Goal: Feedback & Contribution: Leave review/rating

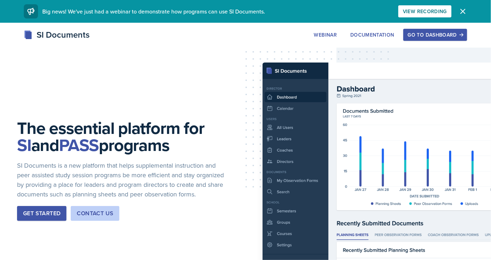
click at [439, 39] on button "Go to Dashboard" at bounding box center [435, 35] width 64 height 12
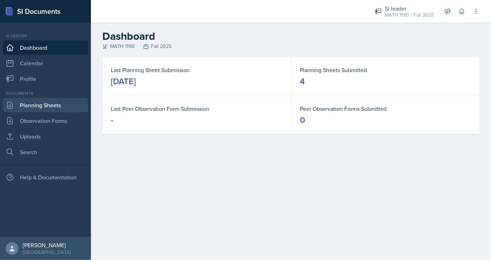
click at [38, 102] on link "Planning Sheets" at bounding box center [45, 105] width 85 height 14
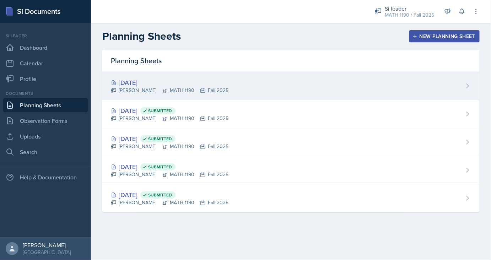
click at [188, 90] on div "[PERSON_NAME] MATH 1190 Fall 2025" at bounding box center [170, 90] width 118 height 7
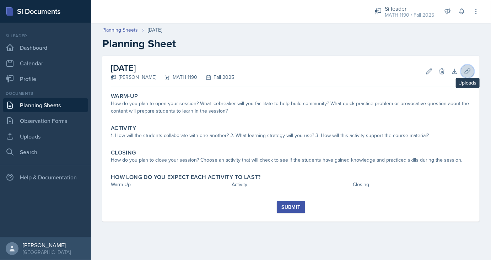
click at [465, 73] on icon at bounding box center [467, 71] width 7 height 7
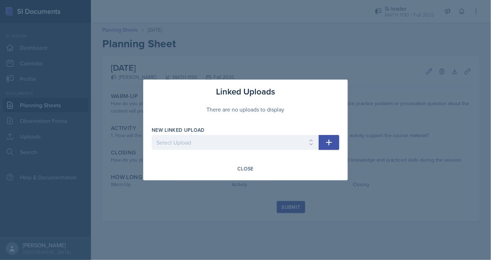
click at [330, 70] on div at bounding box center [245, 130] width 491 height 260
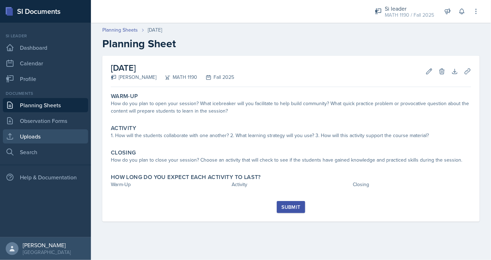
click at [41, 135] on link "Uploads" at bounding box center [45, 136] width 85 height 14
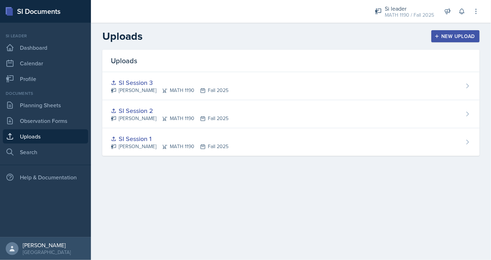
click at [465, 39] on div "New Upload" at bounding box center [455, 36] width 39 height 6
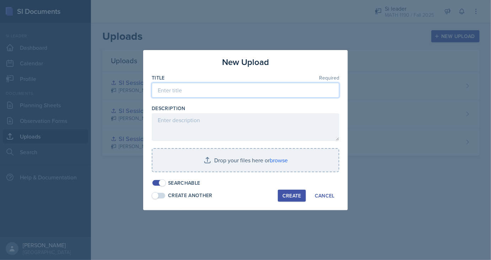
click at [204, 92] on input at bounding box center [246, 90] width 188 height 15
click at [172, 92] on input "SI Sesion 4" at bounding box center [246, 90] width 188 height 15
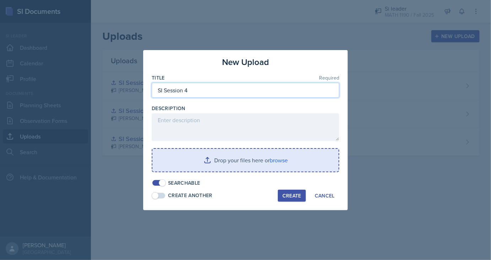
type input "SI Session 4"
click at [229, 164] on input "file" at bounding box center [245, 160] width 186 height 23
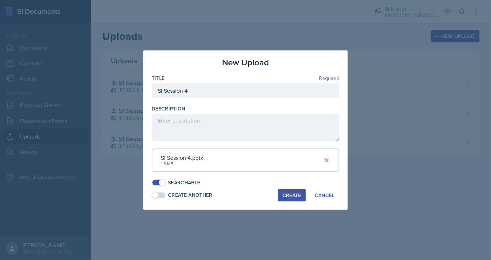
click at [298, 194] on div "Create" at bounding box center [292, 196] width 19 height 6
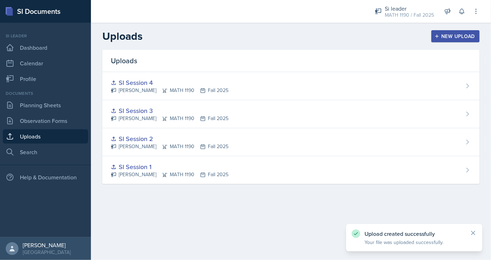
click at [454, 36] on div "New Upload" at bounding box center [455, 36] width 39 height 6
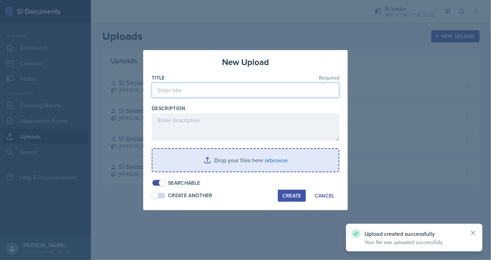
click at [205, 90] on input at bounding box center [246, 90] width 188 height 15
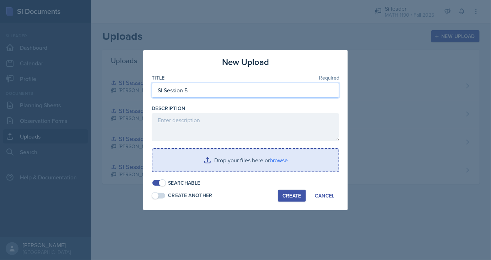
type input "SI Session 5"
click at [264, 169] on input "file" at bounding box center [245, 160] width 186 height 23
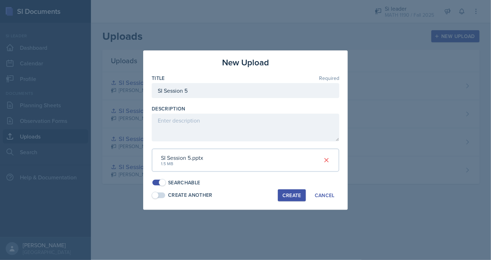
click at [298, 197] on div "Create" at bounding box center [292, 196] width 19 height 6
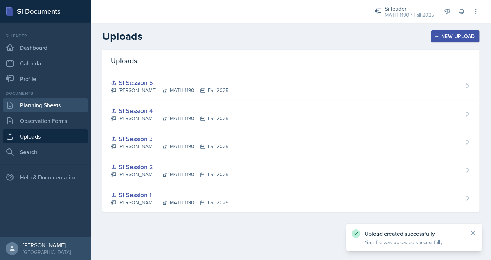
click at [35, 103] on link "Planning Sheets" at bounding box center [45, 105] width 85 height 14
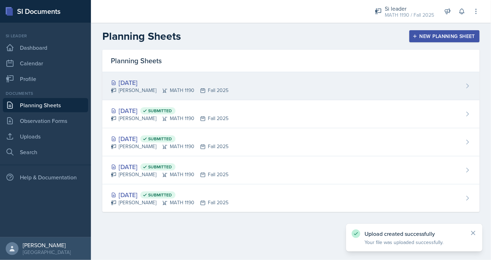
click at [148, 87] on div "[PERSON_NAME] MATH 1190 Fall 2025" at bounding box center [170, 90] width 118 height 7
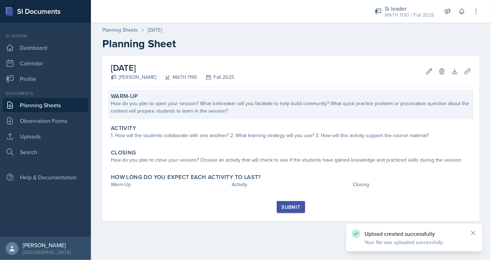
click at [174, 97] on div "Warm-Up" at bounding box center [291, 96] width 360 height 7
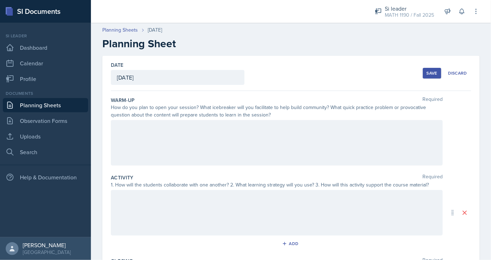
click at [161, 127] on div at bounding box center [277, 143] width 332 height 46
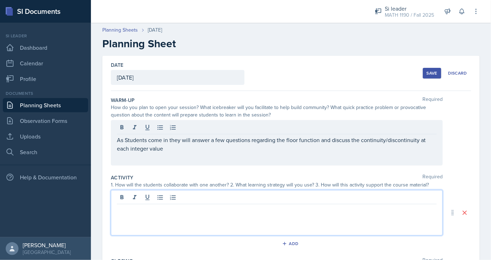
click at [152, 201] on div at bounding box center [277, 213] width 332 height 46
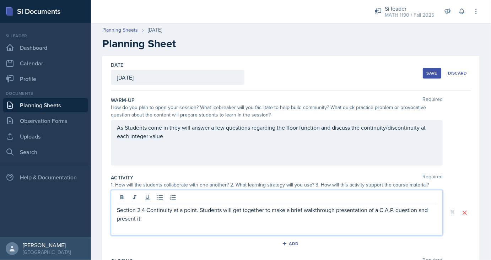
click at [325, 212] on p "Section 2.4 Continuity at a point. Students will get together to make a brief w…" at bounding box center [277, 214] width 320 height 17
click at [177, 216] on p "Section 2.4 Continuity at a point. Students will get together to make a brief w…" at bounding box center [277, 214] width 320 height 17
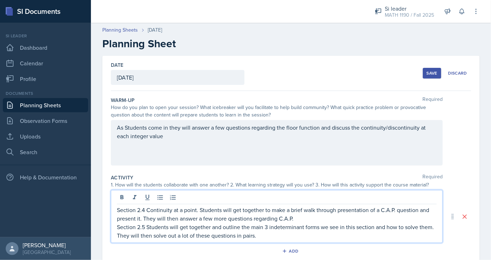
scroll to position [141, 0]
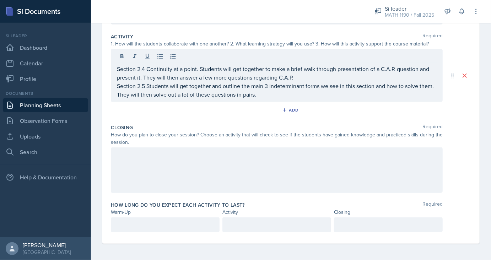
click at [218, 149] on div at bounding box center [277, 171] width 332 height 46
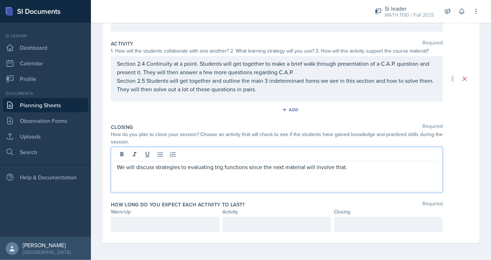
click at [141, 227] on div at bounding box center [165, 224] width 109 height 15
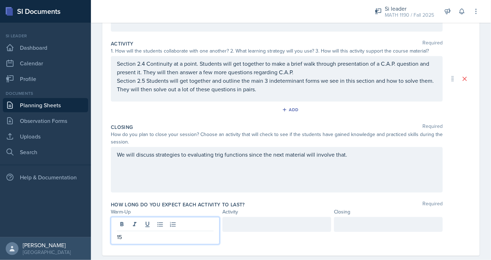
click at [261, 226] on div at bounding box center [277, 224] width 109 height 15
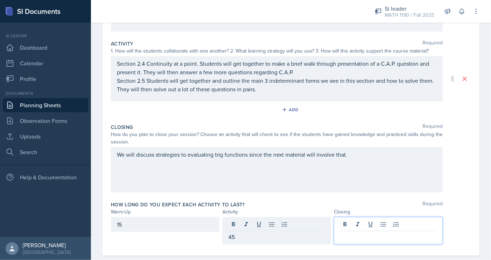
click at [362, 224] on div at bounding box center [388, 230] width 109 height 27
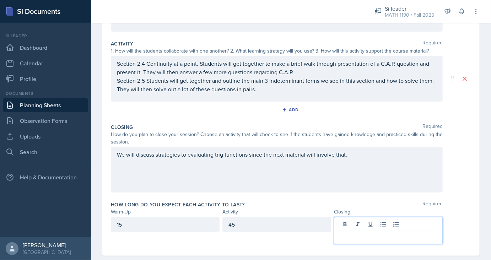
click at [184, 225] on div "15" at bounding box center [165, 224] width 109 height 15
click at [378, 221] on div at bounding box center [388, 224] width 109 height 15
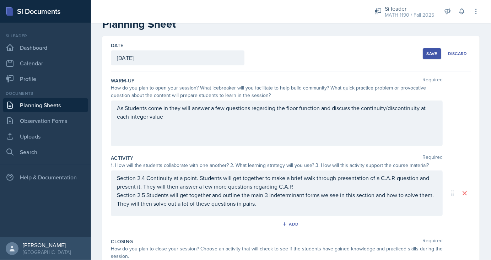
scroll to position [9, 0]
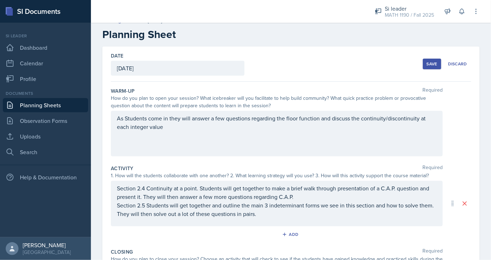
click at [444, 62] on div "Save Discard" at bounding box center [447, 64] width 48 height 16
click at [439, 62] on button "Save" at bounding box center [432, 64] width 18 height 11
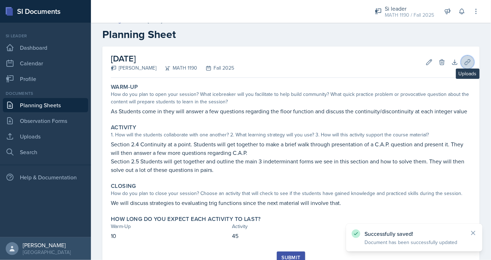
click at [471, 62] on icon at bounding box center [467, 62] width 7 height 7
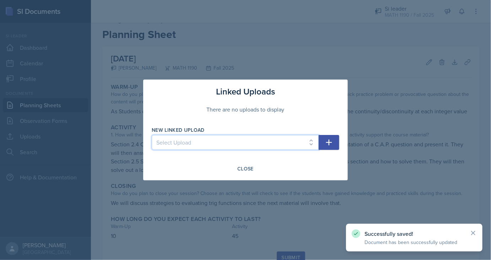
click at [152, 135] on select "Select Upload SI Session 1 SI Session 2 SI Session 3 SI Session 4 SI Session 5" at bounding box center [235, 142] width 167 height 15
select select "00172683-dd91-4c55-a95b-dc5805918f14"
click option "SI Session 4" at bounding box center [0, 0] width 0 height 0
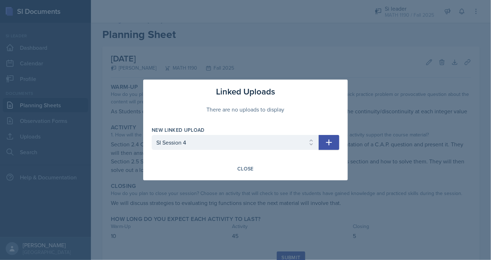
click at [322, 146] on button "button" at bounding box center [329, 142] width 21 height 15
select select
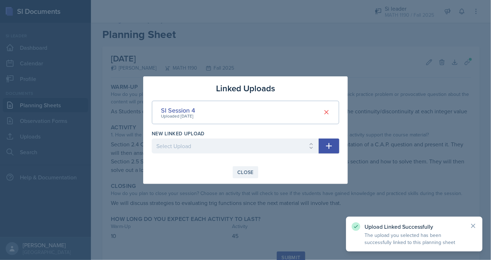
click at [247, 172] on div "Close" at bounding box center [245, 173] width 16 height 6
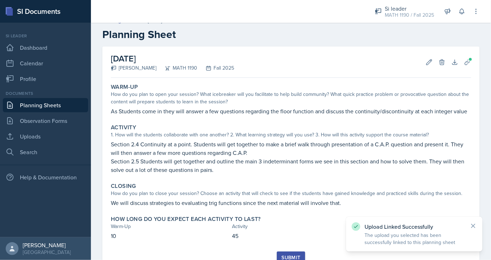
click at [293, 258] on div "Submit" at bounding box center [291, 258] width 19 height 6
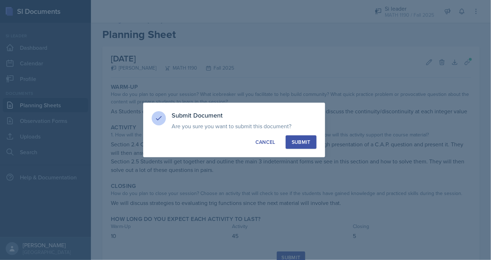
click at [303, 138] on button "Submit" at bounding box center [301, 142] width 31 height 14
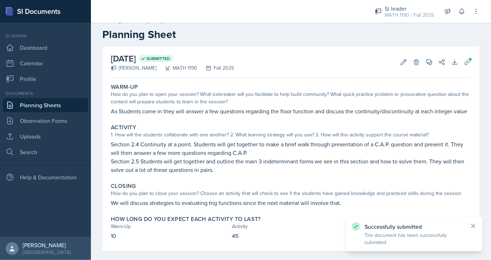
scroll to position [18, 0]
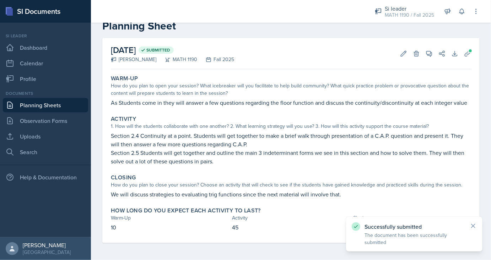
click at [55, 105] on link "Planning Sheets" at bounding box center [45, 105] width 85 height 14
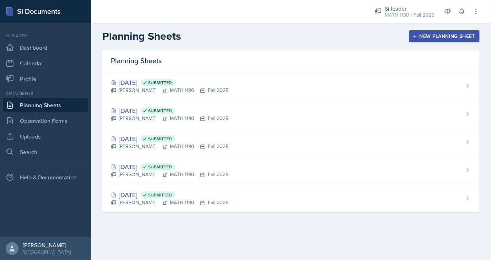
click at [433, 41] on button "New Planning Sheet" at bounding box center [445, 36] width 70 height 12
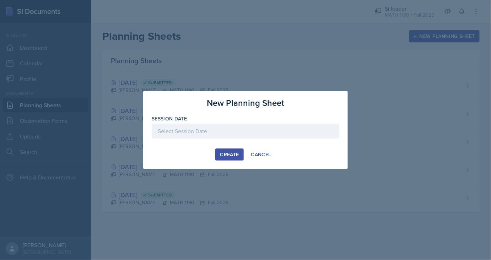
click at [233, 133] on div at bounding box center [246, 131] width 188 height 15
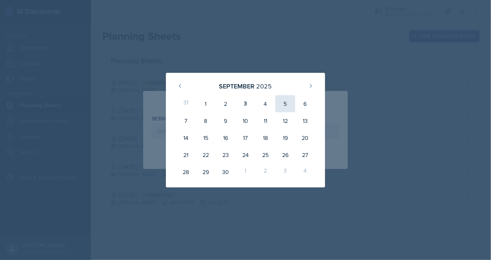
click at [287, 106] on div "5" at bounding box center [285, 103] width 20 height 17
type input "[DATE]"
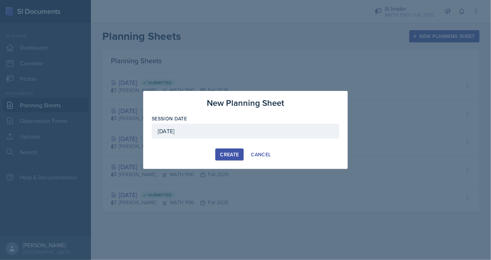
click at [236, 151] on button "Create" at bounding box center [229, 155] width 28 height 12
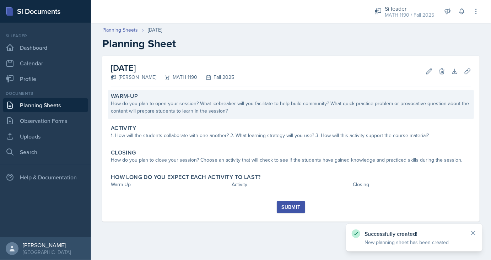
click at [192, 101] on div "How do you plan to open your session? What icebreaker will you facilitate to he…" at bounding box center [291, 107] width 360 height 15
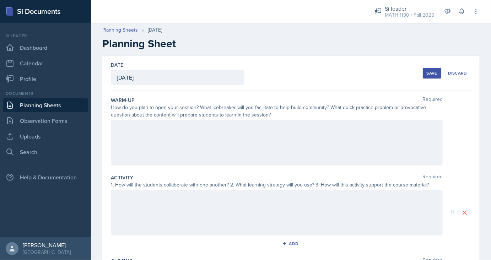
click at [163, 139] on div at bounding box center [277, 143] width 332 height 46
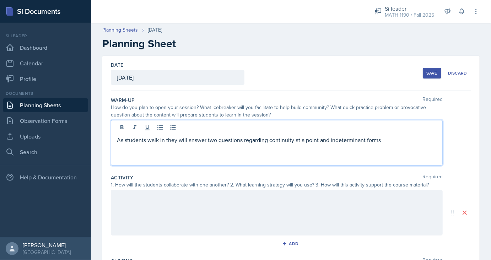
click at [337, 143] on p "As students walk in they will answer two questions regarding continuity at a po…" at bounding box center [277, 140] width 320 height 9
click at [345, 143] on p "As students walk in they will answer two questions regarding continuity at a po…" at bounding box center [277, 140] width 320 height 9
click at [334, 134] on div at bounding box center [277, 129] width 320 height 12
click at [396, 141] on p "As students walk in they will answer two questions regarding continuity at a po…" at bounding box center [277, 140] width 320 height 9
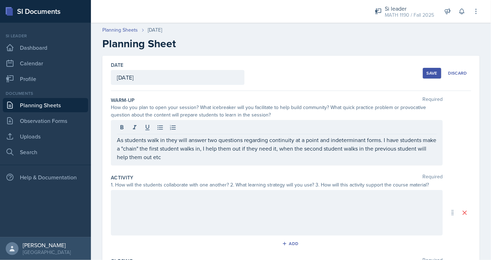
click at [306, 189] on div "Activity Required 1. How will the students collaborate with one another? 2. Wha…" at bounding box center [291, 213] width 360 height 84
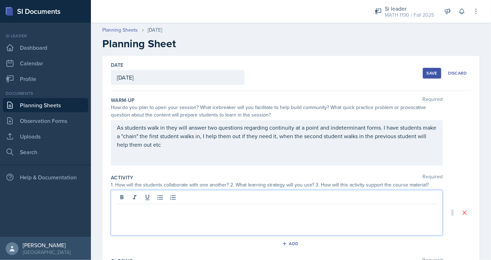
click at [299, 194] on div at bounding box center [277, 213] width 332 height 46
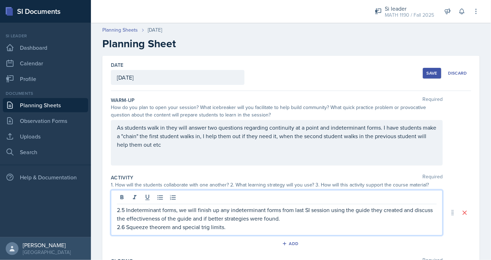
scroll to position [134, 0]
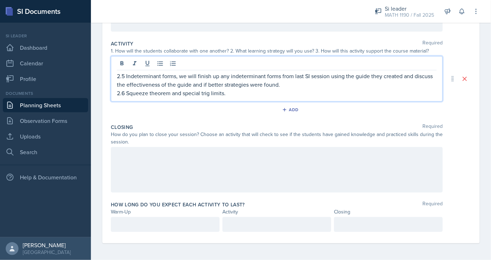
click at [213, 177] on div at bounding box center [277, 170] width 332 height 46
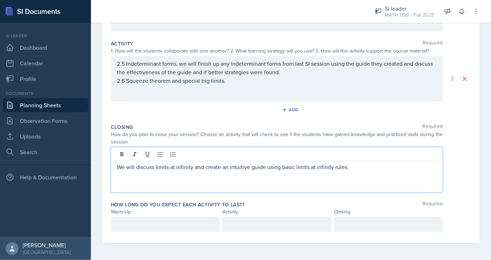
click at [146, 229] on div at bounding box center [165, 224] width 109 height 15
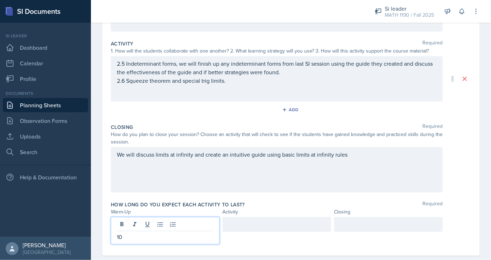
click at [245, 227] on div at bounding box center [277, 224] width 109 height 15
click at [349, 225] on div at bounding box center [388, 224] width 109 height 15
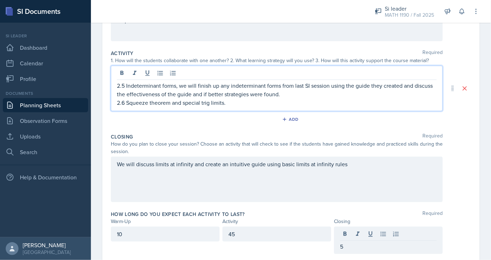
click at [224, 93] on div "2.5 Indeterminant forms, we will finish up any indeterminant forms from last SI…" at bounding box center [277, 94] width 320 height 26
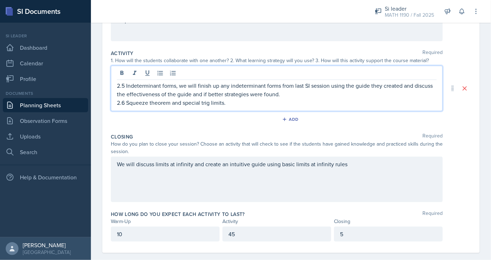
click at [227, 102] on p "2.6 Squeeze theorem and special trig limits." at bounding box center [277, 102] width 320 height 9
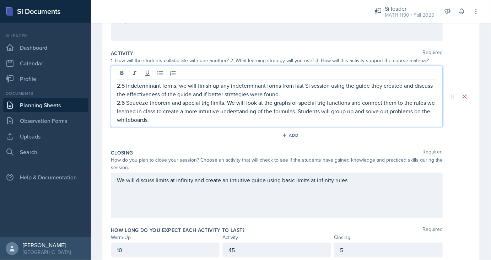
scroll to position [0, 0]
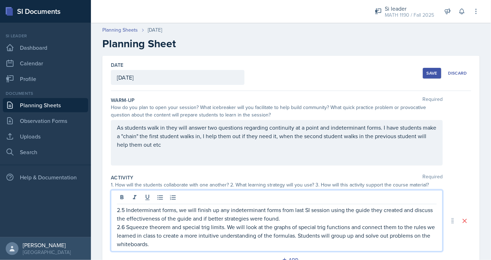
click at [428, 69] on button "Save" at bounding box center [432, 73] width 18 height 11
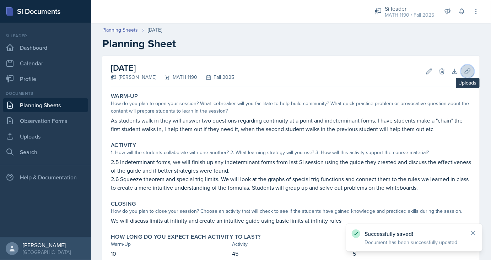
click at [472, 72] on button "Uploads" at bounding box center [467, 71] width 13 height 13
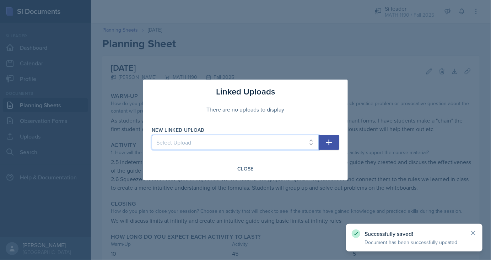
click at [152, 135] on select "Select Upload SI Session 1 SI Session 2 SI Session 3 SI Session 4 SI Session 5" at bounding box center [235, 142] width 167 height 15
select select "33cb7251-21d7-4c65-90d4-d307fae38eb6"
click option "SI Session 5" at bounding box center [0, 0] width 0 height 0
click at [335, 141] on button "button" at bounding box center [329, 142] width 21 height 15
select select
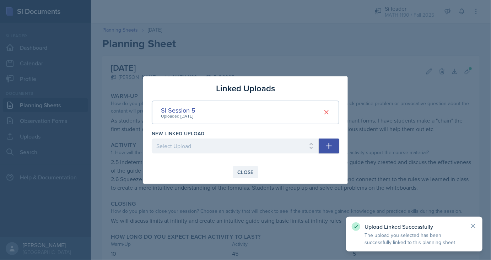
click at [256, 171] on button "Close" at bounding box center [246, 172] width 26 height 12
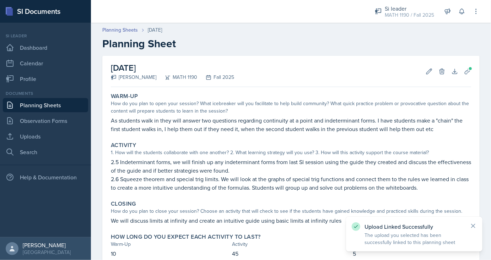
scroll to position [47, 0]
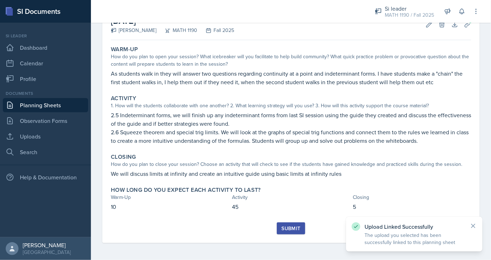
click at [290, 232] on button "Submit" at bounding box center [291, 229] width 28 height 12
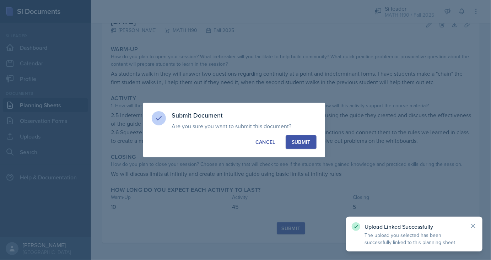
click at [298, 141] on div "Submit" at bounding box center [301, 142] width 19 height 7
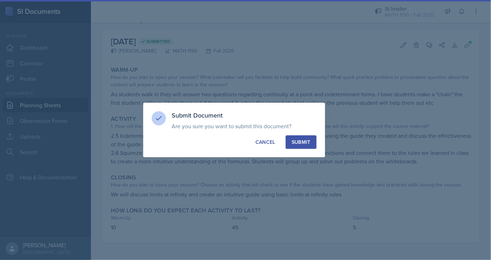
scroll to position [26, 0]
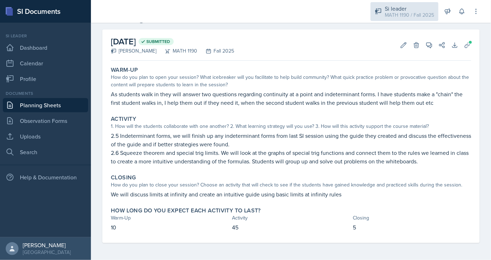
click at [422, 17] on div "MATH 1190 / Fall 2025" at bounding box center [409, 14] width 49 height 7
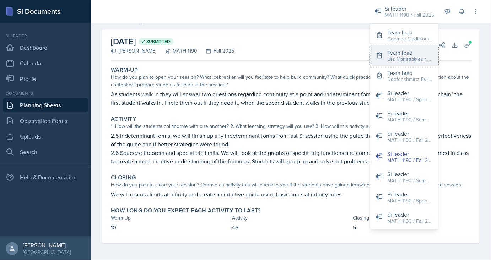
click at [406, 54] on div "Team lead" at bounding box center [410, 52] width 46 height 9
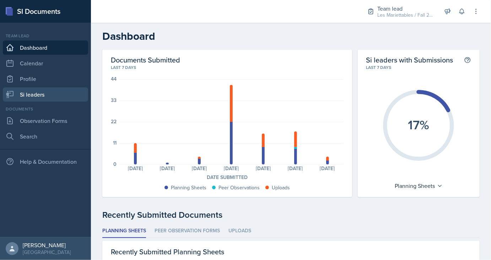
click at [44, 101] on link "Si leaders" at bounding box center [45, 94] width 85 height 14
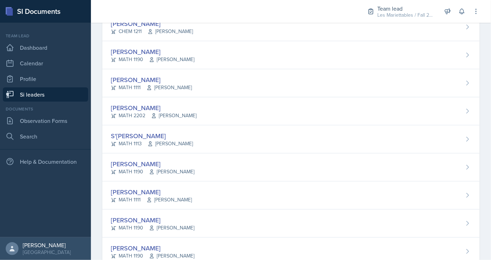
scroll to position [220, 0]
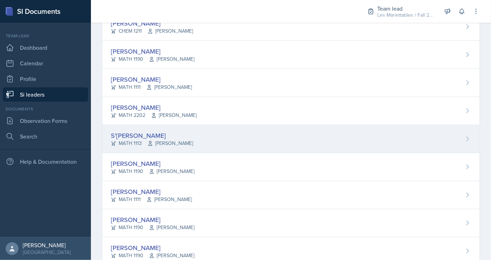
click at [132, 135] on div "S'[PERSON_NAME]" at bounding box center [152, 136] width 82 height 10
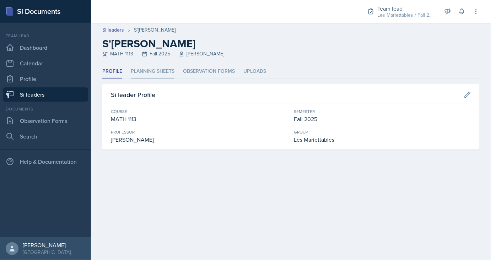
click at [149, 73] on li "Planning Sheets" at bounding box center [153, 72] width 44 height 14
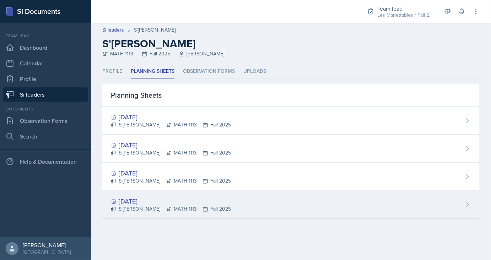
click at [149, 198] on div "[DATE]" at bounding box center [171, 202] width 120 height 10
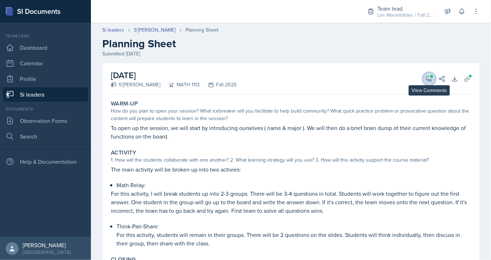
click at [428, 78] on icon at bounding box center [429, 78] width 7 height 7
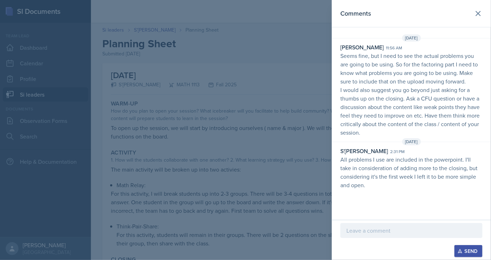
click at [286, 112] on div at bounding box center [245, 130] width 491 height 260
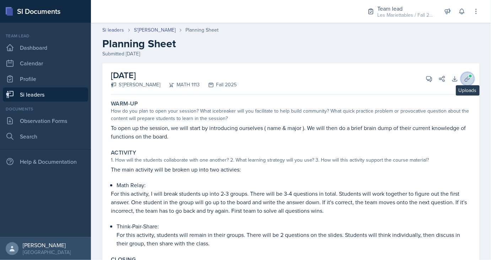
click at [472, 78] on button "Uploads" at bounding box center [467, 79] width 13 height 13
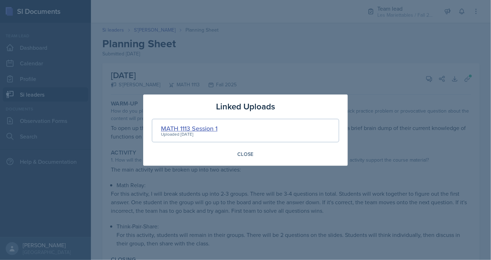
click at [190, 130] on div "MATH 1113 Session 1" at bounding box center [189, 129] width 57 height 10
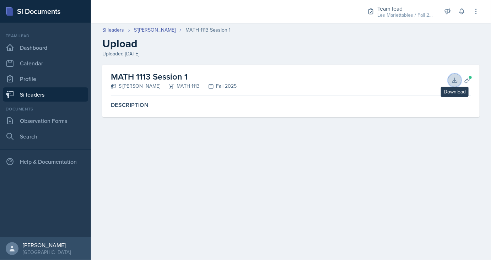
click at [455, 78] on icon at bounding box center [455, 80] width 5 height 5
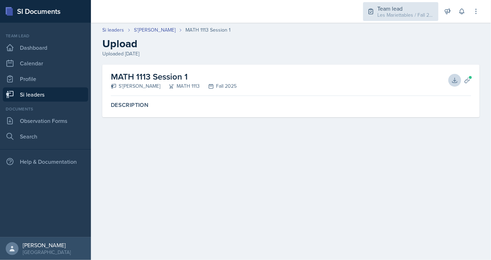
click at [407, 12] on div "Les Mariettables / Fall 2025" at bounding box center [406, 14] width 57 height 7
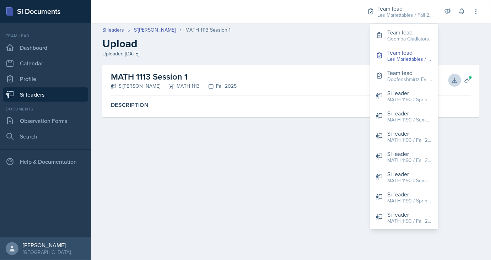
click at [327, 133] on div "MATH 1113 Session 1 S'[PERSON_NAME] MATH 1113 Fall 2025 Download Planning Sheet…" at bounding box center [291, 100] width 400 height 70
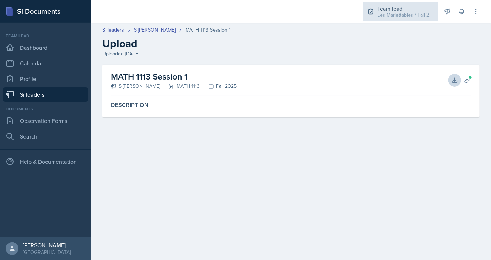
click at [414, 6] on div "Team lead" at bounding box center [406, 8] width 57 height 9
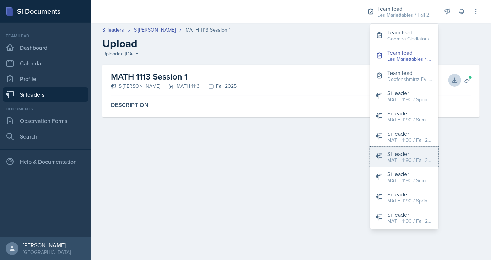
click at [395, 158] on div "MATH 1190 / Fall 2025" at bounding box center [410, 160] width 46 height 7
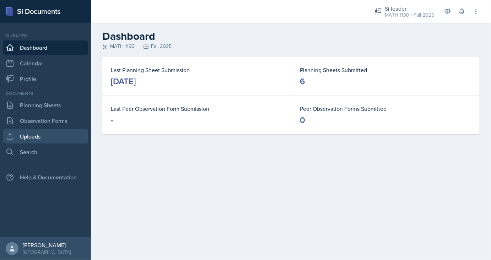
click at [50, 140] on link "Uploads" at bounding box center [45, 136] width 85 height 14
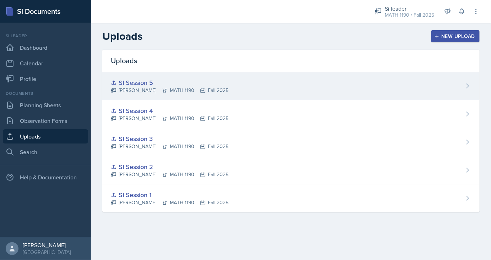
click at [139, 84] on div "SI Session 5" at bounding box center [170, 83] width 118 height 10
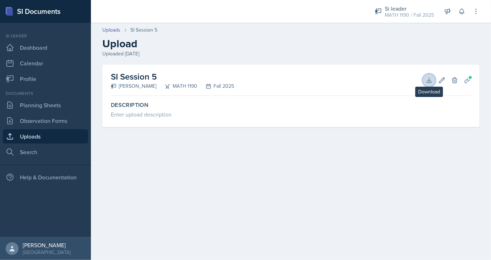
click at [431, 80] on icon at bounding box center [429, 80] width 5 height 5
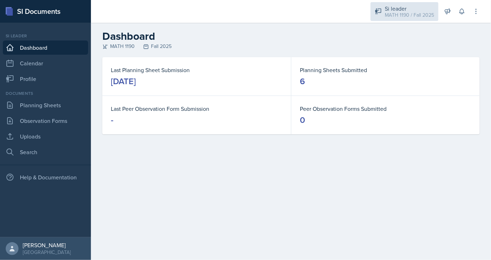
click at [390, 21] on div "Si leader MATH 1190 / Fall 2025" at bounding box center [405, 11] width 68 height 19
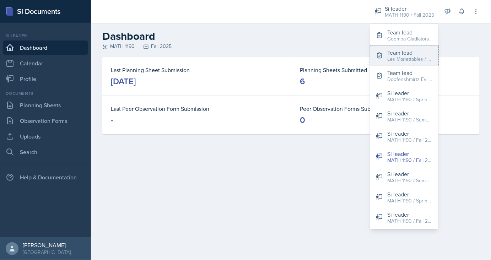
click at [399, 61] on div "Les Mariettables / Fall 2025" at bounding box center [410, 58] width 46 height 7
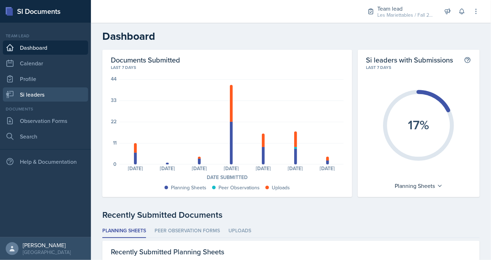
click at [46, 96] on link "Si leaders" at bounding box center [45, 94] width 85 height 14
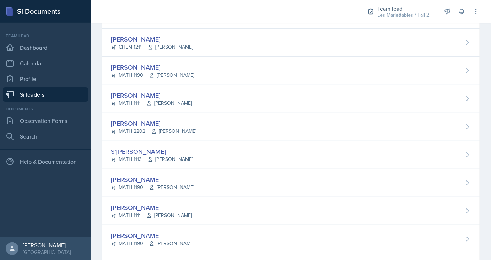
scroll to position [208, 0]
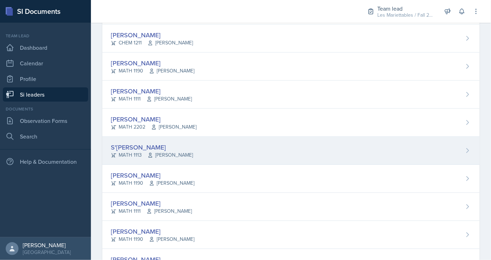
click at [138, 149] on div "S'[PERSON_NAME]" at bounding box center [152, 148] width 82 height 10
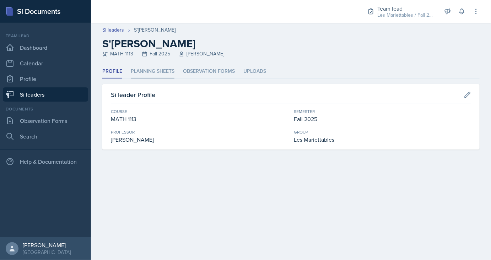
click at [146, 67] on li "Planning Sheets" at bounding box center [153, 72] width 44 height 14
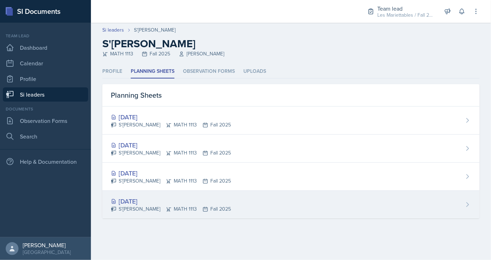
click at [140, 197] on div "[DATE]" at bounding box center [171, 202] width 120 height 10
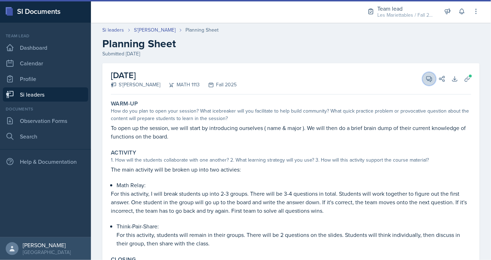
click at [430, 83] on button "View Comments" at bounding box center [429, 79] width 13 height 13
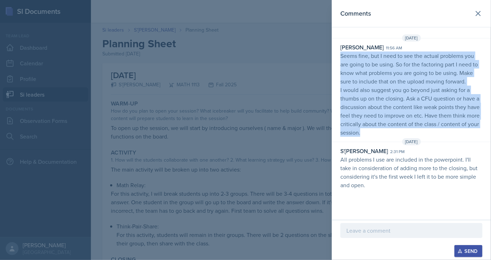
drag, startPoint x: 342, startPoint y: 55, endPoint x: 365, endPoint y: 133, distance: 81.1
click at [365, 133] on p "Seems fine, but I need to see the actual problems you are going to be using. So…" at bounding box center [412, 94] width 142 height 85
copy p "Seems fine, but I need to see the actual problems you are going to be using. So…"
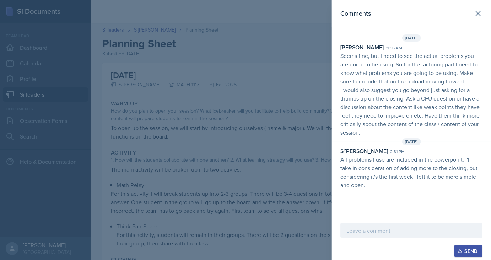
click at [230, 146] on div at bounding box center [245, 130] width 491 height 260
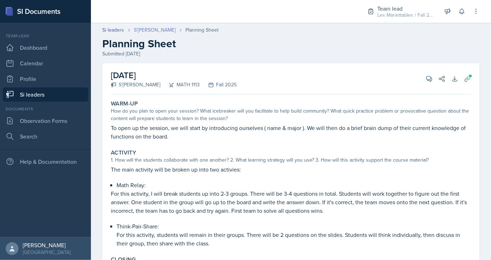
click at [148, 31] on link "S'[PERSON_NAME]" at bounding box center [155, 29] width 42 height 7
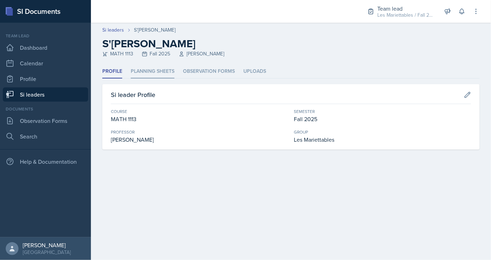
click at [148, 67] on li "Planning Sheets" at bounding box center [153, 72] width 44 height 14
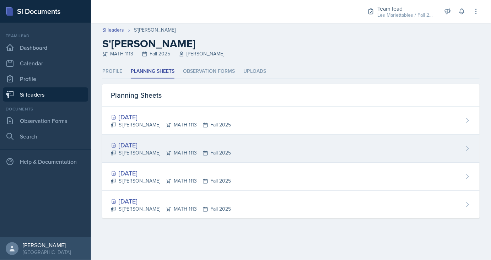
click at [139, 146] on div "[DATE]" at bounding box center [171, 145] width 120 height 10
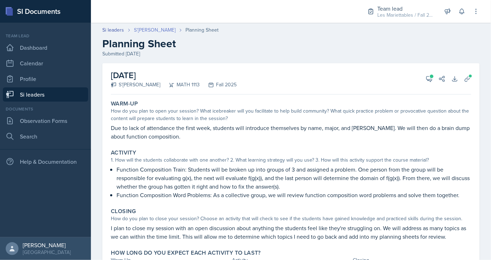
click at [152, 33] on link "S'[PERSON_NAME]" at bounding box center [155, 29] width 42 height 7
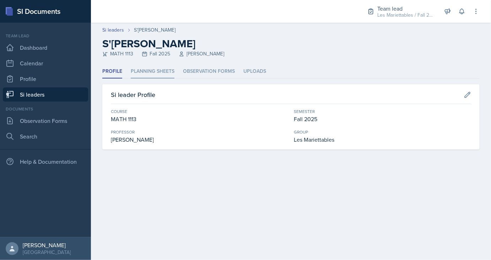
click at [152, 68] on li "Planning Sheets" at bounding box center [153, 72] width 44 height 14
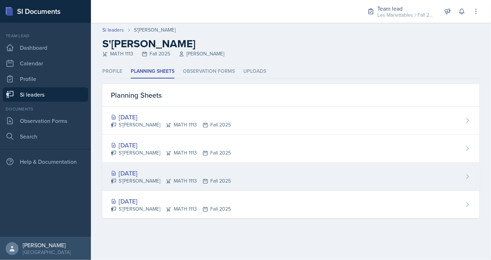
click at [146, 172] on div "[DATE]" at bounding box center [171, 173] width 120 height 10
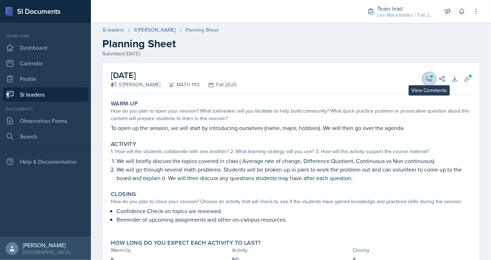
click at [427, 81] on icon at bounding box center [429, 78] width 7 height 7
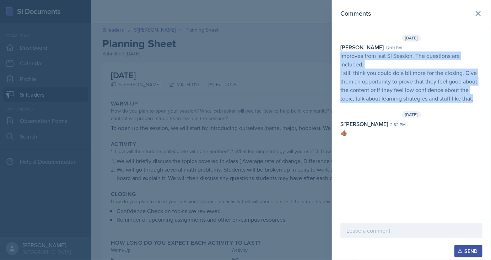
drag, startPoint x: 462, startPoint y: 101, endPoint x: 340, endPoint y: 59, distance: 129.6
click at [340, 59] on div "[PERSON_NAME] 12:01 pm Improves from last SI Session. The questions are include…" at bounding box center [411, 76] width 159 height 67
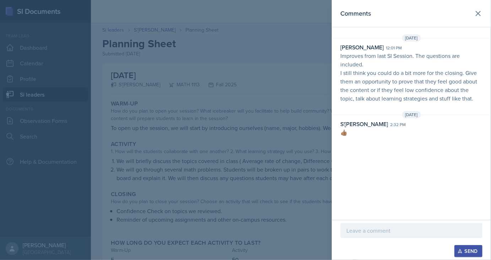
click at [340, 59] on div "[PERSON_NAME] 12:01 pm Improves from last SI Session. The questions are include…" at bounding box center [411, 76] width 159 height 67
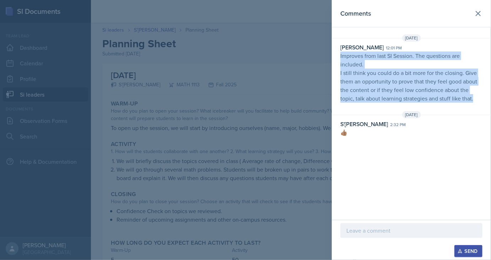
drag, startPoint x: 341, startPoint y: 53, endPoint x: 474, endPoint y: 103, distance: 143.0
click at [474, 103] on div "[PERSON_NAME] 12:01 pm Improves from last SI Session. The questions are include…" at bounding box center [411, 76] width 159 height 67
copy p "Improves from last SI Session. The questions are included. I still think you co…"
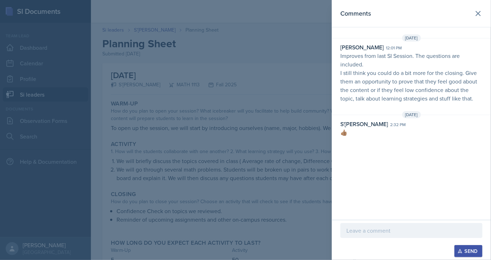
click at [290, 92] on div at bounding box center [245, 130] width 491 height 260
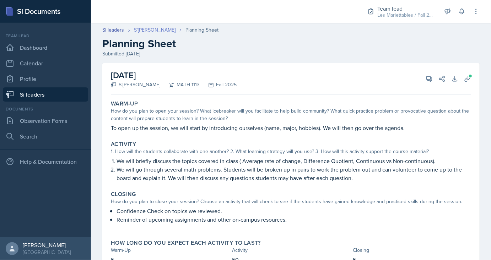
click at [139, 33] on link "S'[PERSON_NAME]" at bounding box center [155, 29] width 42 height 7
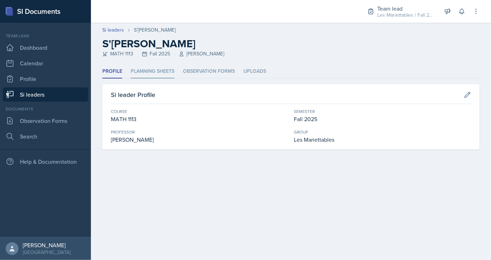
click at [138, 75] on li "Planning Sheets" at bounding box center [153, 72] width 44 height 14
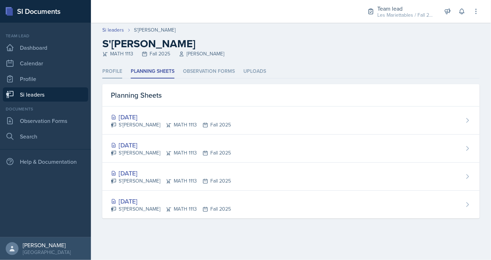
click at [120, 70] on li "Profile" at bounding box center [112, 72] width 20 height 14
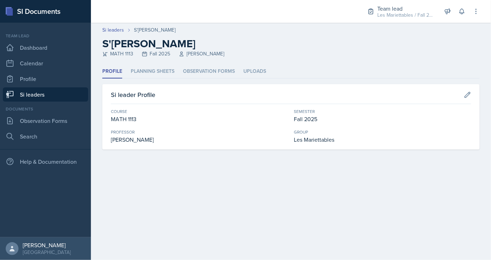
click at [74, 95] on link "Si leaders" at bounding box center [45, 94] width 85 height 14
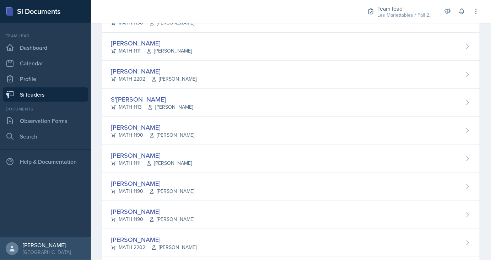
scroll to position [258, 0]
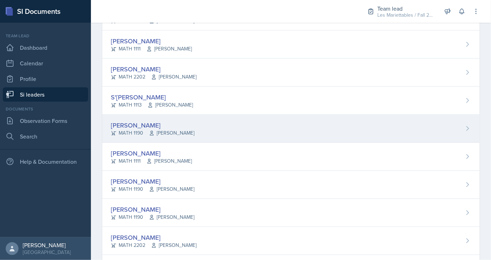
click at [147, 122] on div "[PERSON_NAME]" at bounding box center [153, 126] width 84 height 10
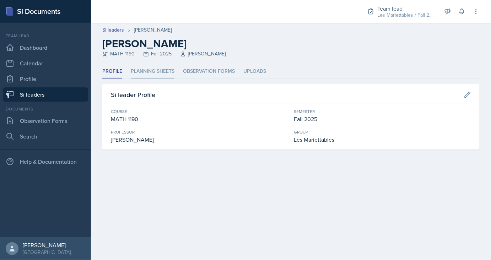
click at [158, 74] on li "Planning Sheets" at bounding box center [153, 72] width 44 height 14
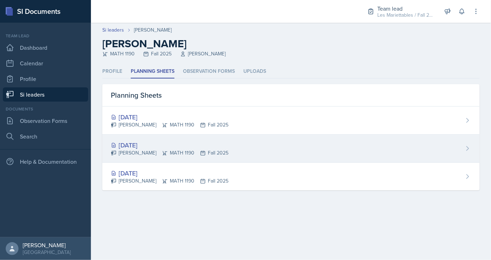
click at [142, 146] on div "[DATE]" at bounding box center [170, 145] width 118 height 10
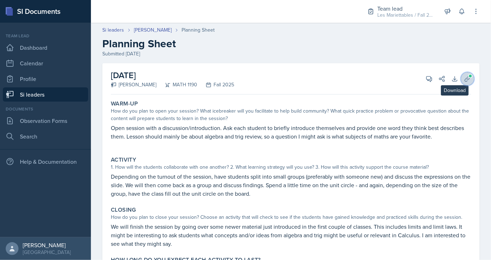
click at [464, 81] on button "Uploads" at bounding box center [467, 79] width 13 height 13
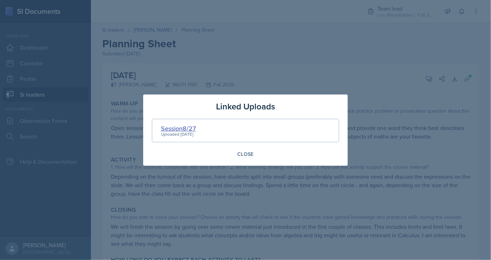
click at [188, 126] on div "Session8/27" at bounding box center [178, 129] width 35 height 10
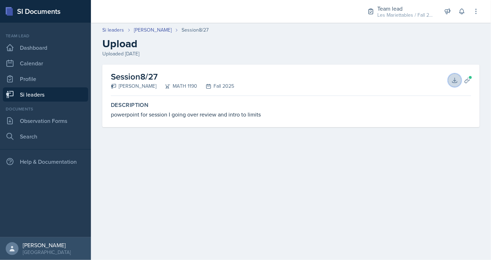
click at [460, 78] on button "Download" at bounding box center [455, 80] width 13 height 13
click at [50, 92] on link "Si leaders" at bounding box center [45, 94] width 85 height 14
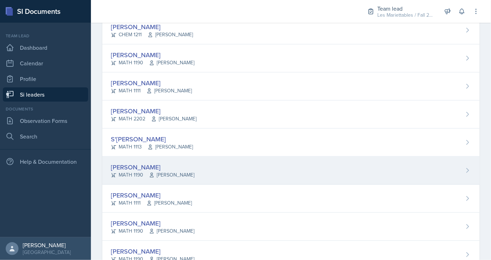
scroll to position [217, 0]
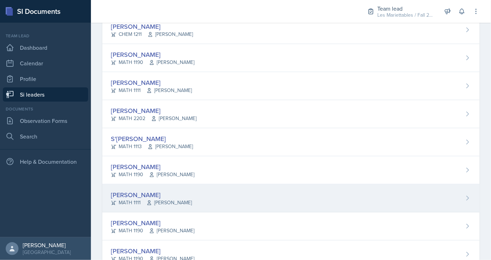
click at [144, 192] on div "[PERSON_NAME]" at bounding box center [151, 195] width 81 height 10
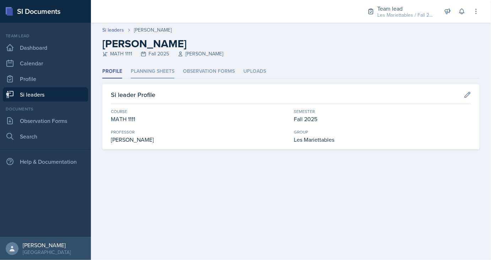
click at [158, 71] on li "Planning Sheets" at bounding box center [153, 72] width 44 height 14
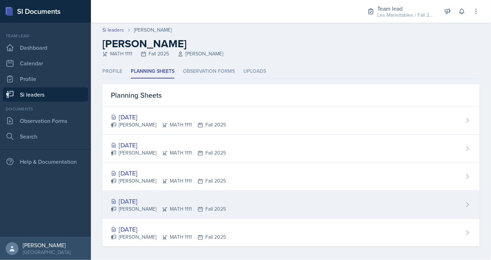
click at [143, 200] on div "[DATE]" at bounding box center [168, 202] width 115 height 10
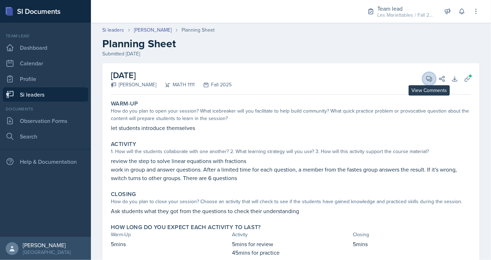
click at [428, 80] on icon at bounding box center [429, 78] width 5 height 5
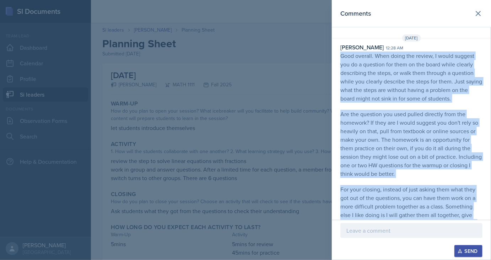
scroll to position [94, 0]
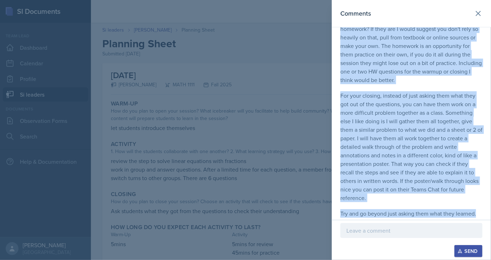
drag, startPoint x: 341, startPoint y: 53, endPoint x: 480, endPoint y: 220, distance: 217.3
click at [480, 220] on div "[DATE] [PERSON_NAME] 12:28 am Good overall. When doing the review, I would sugg…" at bounding box center [411, 81] width 159 height 280
copy p "Good overall. When doing the review, I would suggest you do a question for them…"
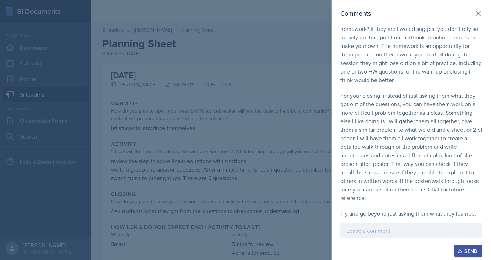
click at [304, 60] on div at bounding box center [245, 130] width 491 height 260
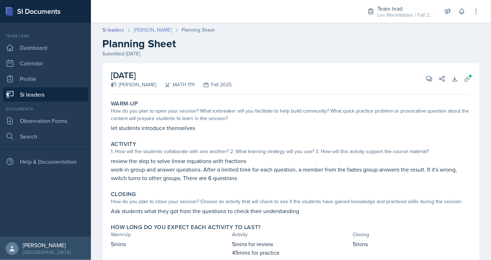
click at [155, 28] on link "[PERSON_NAME]" at bounding box center [153, 29] width 38 height 7
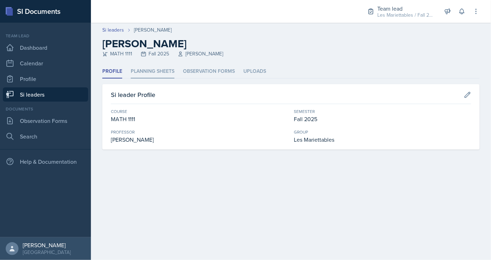
click at [151, 67] on li "Planning Sheets" at bounding box center [153, 72] width 44 height 14
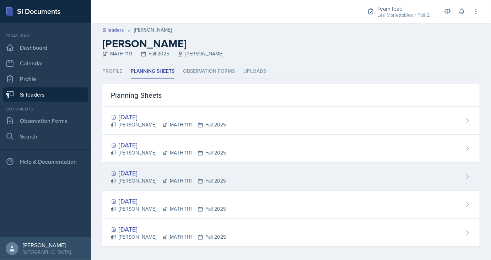
click at [139, 171] on div "[DATE]" at bounding box center [168, 173] width 115 height 10
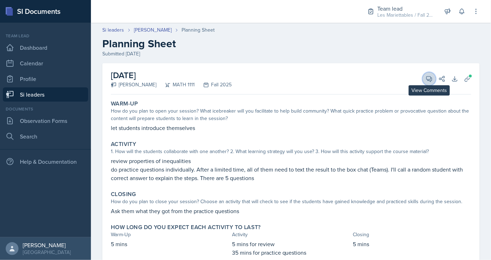
click at [428, 80] on icon at bounding box center [429, 78] width 5 height 5
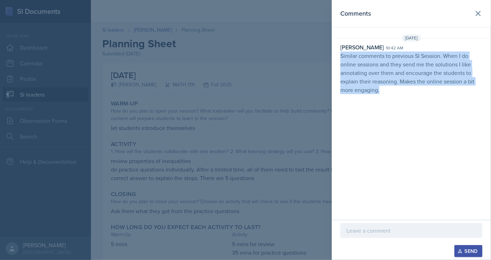
drag, startPoint x: 387, startPoint y: 98, endPoint x: 340, endPoint y: 56, distance: 63.5
click at [340, 56] on div "Comments [DATE] [PERSON_NAME] 10:42 am Similar comments to previous SI Session.…" at bounding box center [411, 110] width 159 height 220
copy p "Similar comments to previous SI Session. When I do online sessions and they sen…"
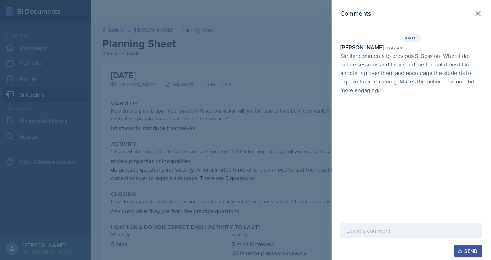
click at [272, 103] on div at bounding box center [245, 130] width 491 height 260
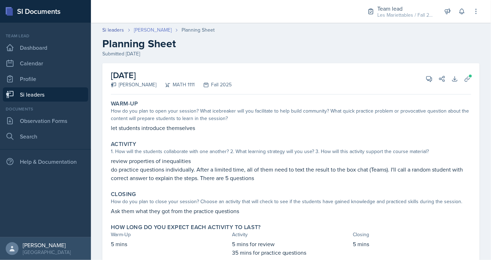
click at [149, 33] on link "[PERSON_NAME]" at bounding box center [153, 29] width 38 height 7
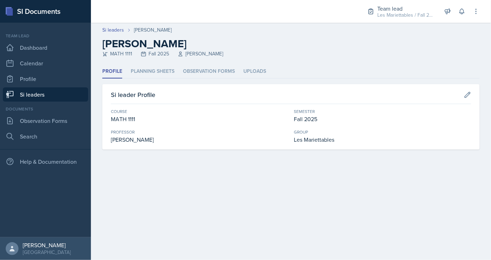
click at [56, 96] on link "Si leaders" at bounding box center [45, 94] width 85 height 14
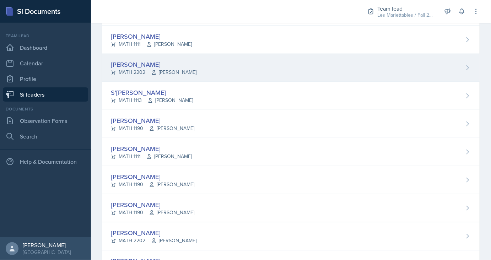
scroll to position [263, 0]
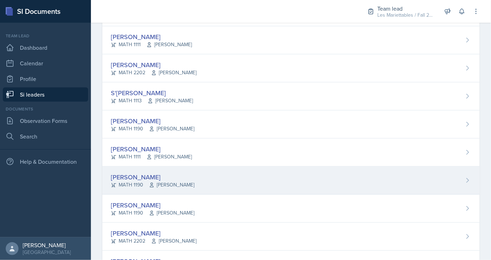
click at [143, 173] on div "[PERSON_NAME]" at bounding box center [153, 177] width 84 height 10
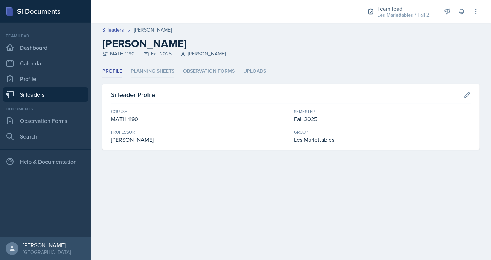
click at [151, 68] on li "Planning Sheets" at bounding box center [153, 72] width 44 height 14
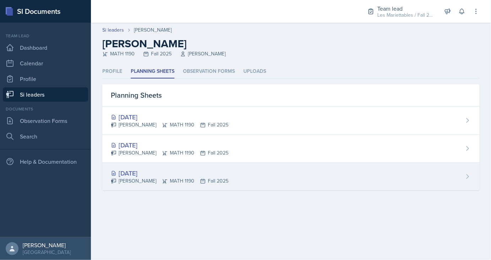
click at [133, 167] on div "[DATE] [PERSON_NAME] MATH 1190 Fall 2025" at bounding box center [291, 177] width 378 height 28
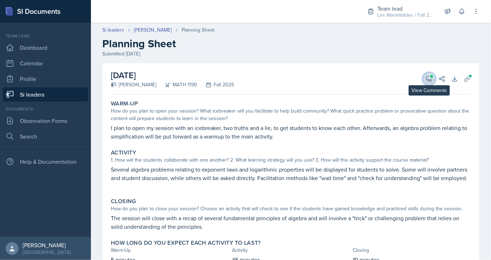
click at [434, 81] on button "View Comments" at bounding box center [429, 79] width 13 height 13
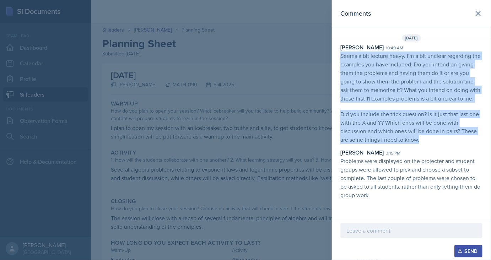
drag, startPoint x: 339, startPoint y: 55, endPoint x: 442, endPoint y: 142, distance: 134.2
click at [442, 142] on div "[PERSON_NAME] 10:49 am Seems a bit lecture heavy. I'm a bit unclear regarding t…" at bounding box center [411, 121] width 159 height 156
copy p "Seems a bit lecture heavy. I'm a bit unclear regarding the examples you have in…"
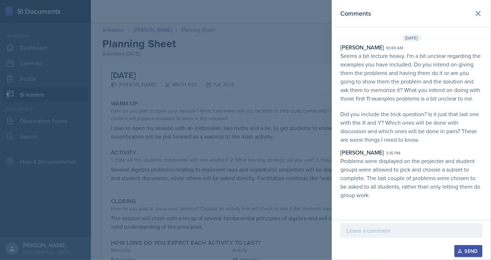
click at [358, 146] on div "[PERSON_NAME] 10:49 am Seems a bit lecture heavy. I'm a bit unclear regarding t…" at bounding box center [411, 121] width 159 height 156
click at [132, 96] on div at bounding box center [245, 130] width 491 height 260
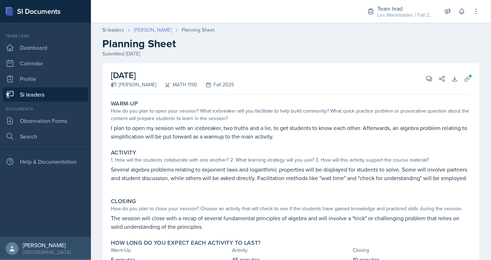
click at [144, 27] on link "[PERSON_NAME]" at bounding box center [153, 29] width 38 height 7
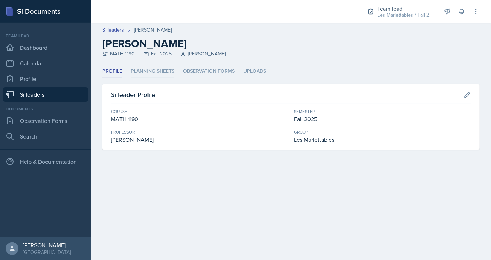
click at [168, 70] on li "Planning Sheets" at bounding box center [153, 72] width 44 height 14
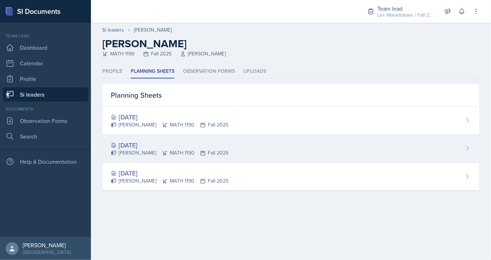
click at [149, 144] on div "[DATE]" at bounding box center [170, 145] width 118 height 10
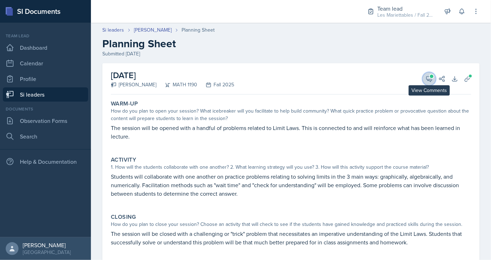
click at [434, 77] on span at bounding box center [432, 77] width 4 height 4
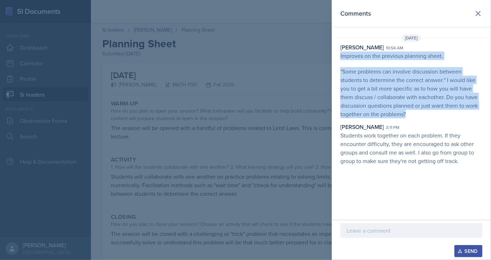
drag, startPoint x: 412, startPoint y: 117, endPoint x: 340, endPoint y: 57, distance: 93.6
click at [340, 57] on div "[PERSON_NAME] 10:54 am Improves on the previous planning sheet. "Some problems …" at bounding box center [411, 104] width 159 height 122
copy p "Improves on the previous planning sheet. "Some problems can involve discussion …"
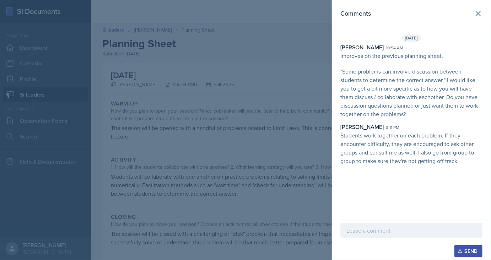
click at [422, 123] on div "[PERSON_NAME] 3:11 pm" at bounding box center [412, 127] width 142 height 9
click at [163, 25] on div at bounding box center [245, 130] width 491 height 260
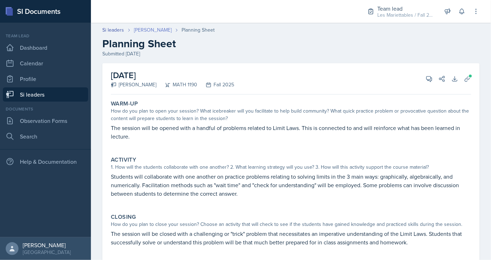
click at [150, 31] on link "[PERSON_NAME]" at bounding box center [153, 29] width 38 height 7
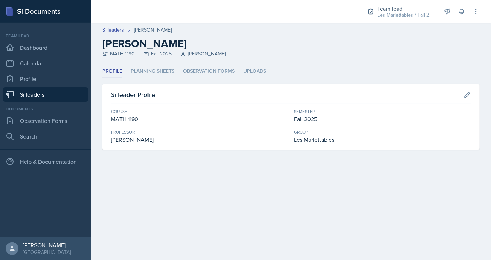
click at [63, 92] on link "Si leaders" at bounding box center [45, 94] width 85 height 14
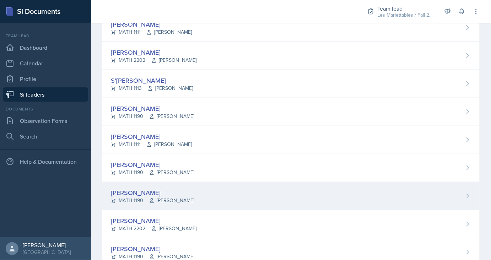
scroll to position [295, 0]
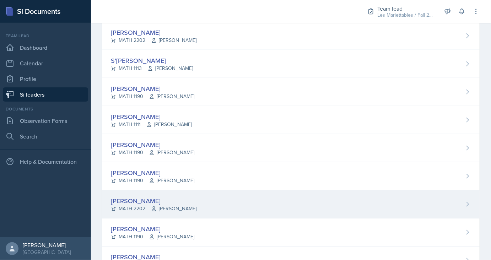
click at [137, 198] on div "[PERSON_NAME]" at bounding box center [154, 201] width 86 height 10
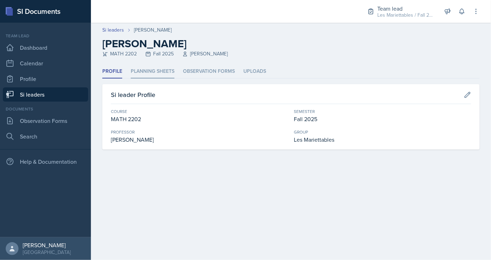
click at [151, 73] on li "Planning Sheets" at bounding box center [153, 72] width 44 height 14
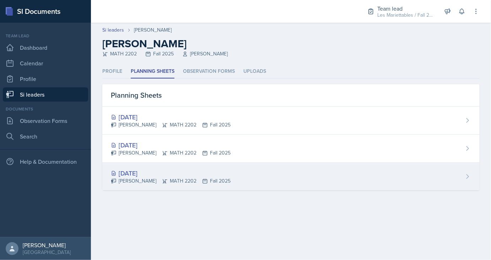
click at [133, 169] on div "[DATE]" at bounding box center [171, 173] width 120 height 10
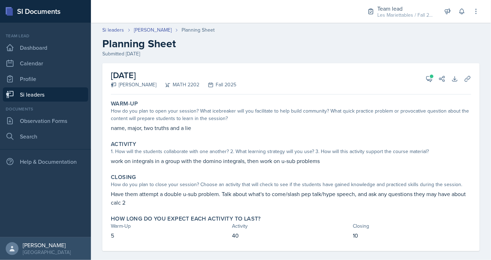
scroll to position [6, 0]
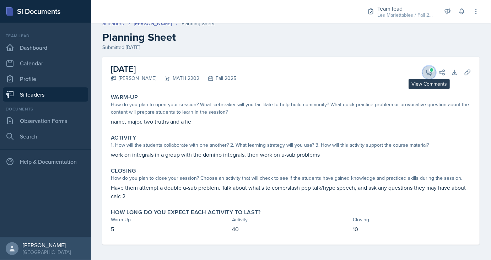
click at [432, 70] on span at bounding box center [432, 70] width 4 height 4
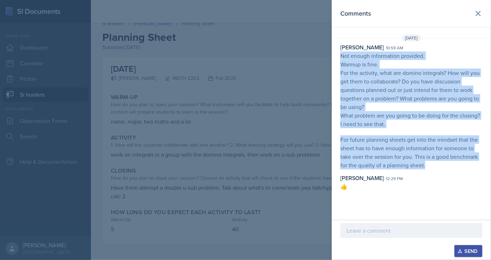
drag, startPoint x: 342, startPoint y: 54, endPoint x: 429, endPoint y: 170, distance: 145.0
click at [429, 170] on div "[PERSON_NAME] 10:59 am Not enough information provided. Warmup is fine. For the…" at bounding box center [411, 117] width 159 height 148
copy p "Not enough information provided. Warmup is fine. For the activity, what are dom…"
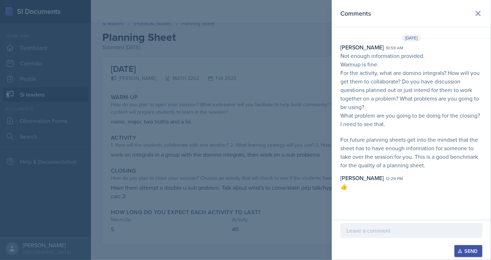
click at [96, 16] on div at bounding box center [245, 130] width 491 height 260
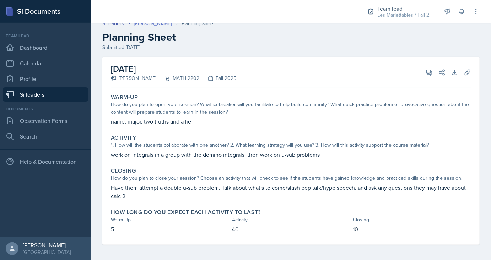
click at [147, 25] on link "[PERSON_NAME]" at bounding box center [153, 23] width 38 height 7
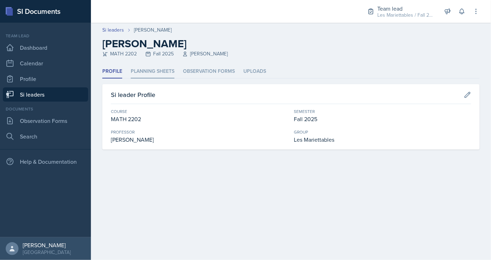
click at [156, 68] on li "Planning Sheets" at bounding box center [153, 72] width 44 height 14
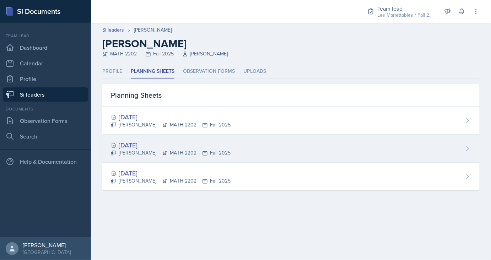
click at [141, 146] on div "[DATE]" at bounding box center [171, 145] width 120 height 10
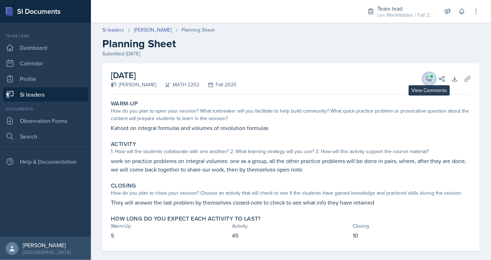
click at [427, 79] on icon at bounding box center [429, 78] width 7 height 7
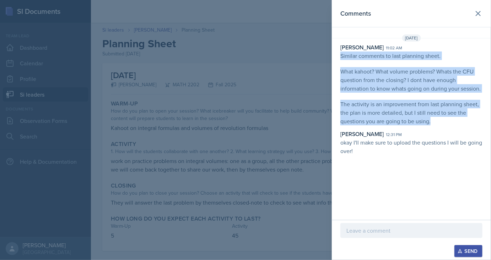
drag, startPoint x: 342, startPoint y: 56, endPoint x: 454, endPoint y: 121, distance: 129.8
click at [454, 121] on p "Similar comments to last planning sheet. What kahoot? What volume problems? Wha…" at bounding box center [412, 89] width 142 height 74
click at [434, 105] on p "The activity is an improvement from last planning sheet, the plan is more detai…" at bounding box center [412, 113] width 142 height 26
drag, startPoint x: 433, startPoint y: 124, endPoint x: 341, endPoint y: 56, distance: 115.0
click at [341, 56] on div "[PERSON_NAME] 11:02 am Similar comments to last planning sheet. What kahoot? Wh…" at bounding box center [411, 99] width 159 height 112
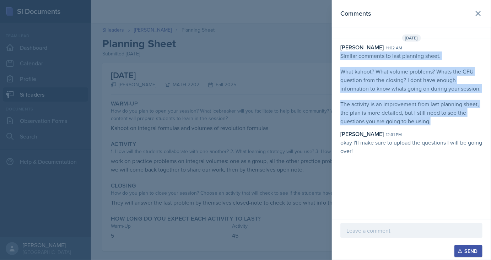
copy p "Similar comments to last planning sheet. What kahoot? What volume problems? Wha…"
click at [394, 81] on p "What kahoot? What volume problems? Whats the CFU question from the closing? I d…" at bounding box center [412, 80] width 142 height 26
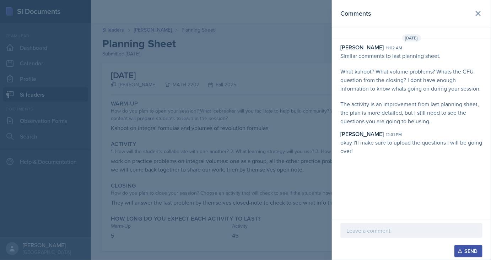
click at [141, 35] on div at bounding box center [245, 130] width 491 height 260
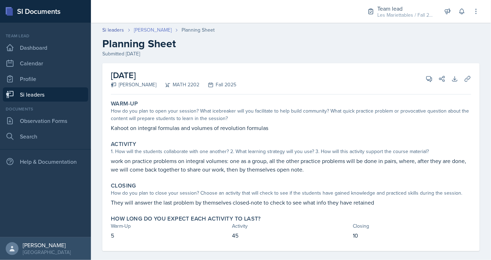
click at [151, 30] on link "[PERSON_NAME]" at bounding box center [153, 29] width 38 height 7
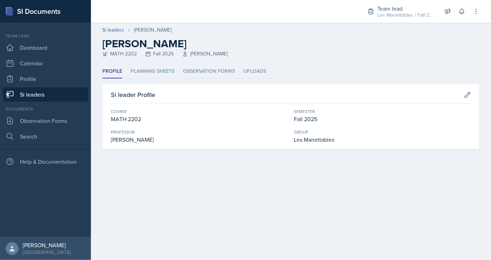
click at [45, 92] on link "Si leaders" at bounding box center [45, 94] width 85 height 14
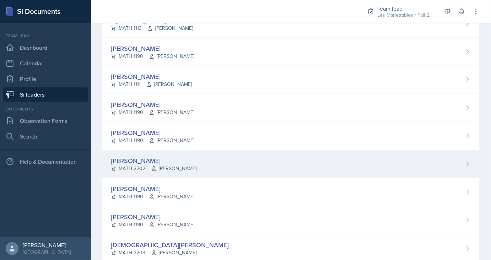
scroll to position [335, 0]
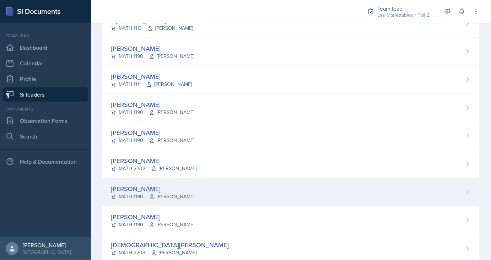
click at [141, 186] on div "[PERSON_NAME]" at bounding box center [153, 189] width 84 height 10
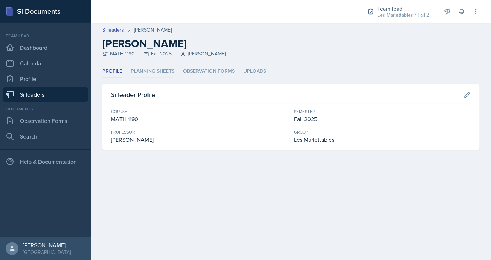
click at [155, 75] on li "Planning Sheets" at bounding box center [153, 72] width 44 height 14
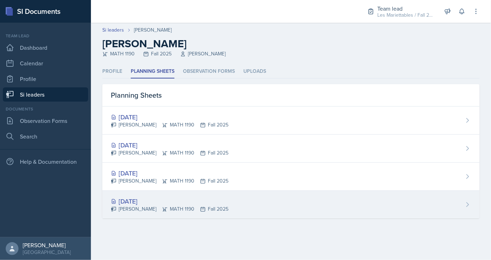
click at [141, 200] on div "[DATE]" at bounding box center [170, 202] width 118 height 10
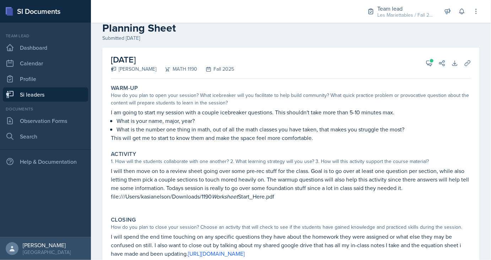
scroll to position [16, 0]
click at [424, 62] on button "View Comments" at bounding box center [429, 63] width 13 height 13
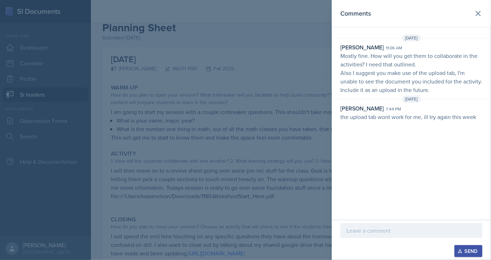
click at [345, 58] on p "Mostly fine. How will you get them to collaborate in the activities? I need tha…" at bounding box center [412, 60] width 142 height 17
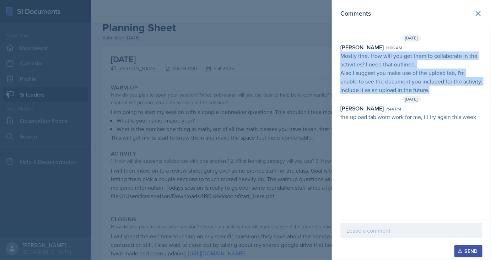
drag, startPoint x: 341, startPoint y: 52, endPoint x: 441, endPoint y: 92, distance: 108.0
click at [441, 92] on p "Mostly fine. How will you get them to collaborate in the activities? I need tha…" at bounding box center [412, 73] width 142 height 43
copy p "Mostly fine. How will you get them to collaborate in the activities? I need tha…"
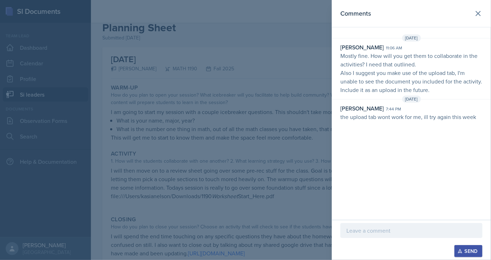
click at [389, 141] on div "Comments [DATE] [PERSON_NAME] 11:06 am Mostly fine. How will you get them to co…" at bounding box center [411, 110] width 159 height 220
click at [207, 56] on div at bounding box center [245, 130] width 491 height 260
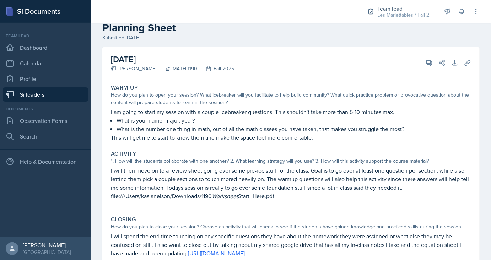
scroll to position [0, 0]
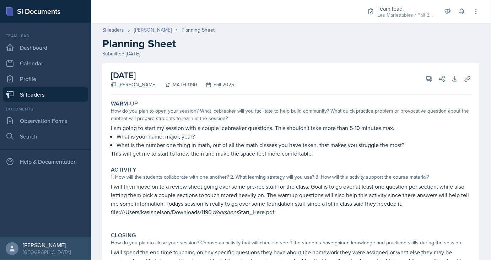
click at [159, 29] on link "[PERSON_NAME]" at bounding box center [153, 29] width 38 height 7
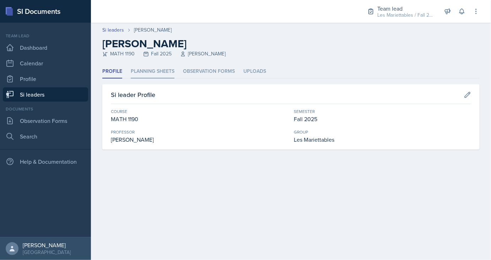
click at [151, 69] on li "Planning Sheets" at bounding box center [153, 72] width 44 height 14
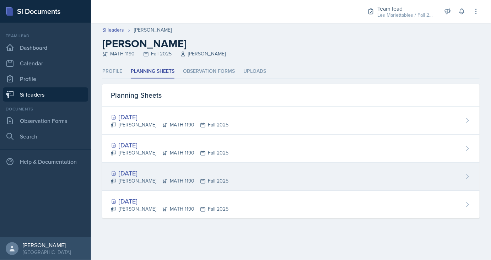
click at [138, 171] on div "[DATE]" at bounding box center [170, 173] width 118 height 10
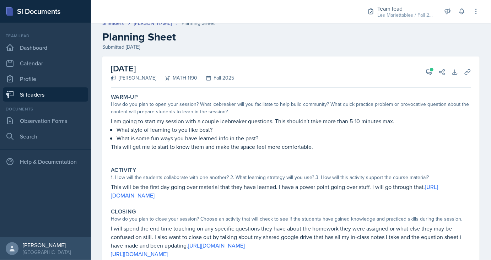
scroll to position [7, 0]
click at [429, 70] on icon at bounding box center [429, 71] width 7 height 7
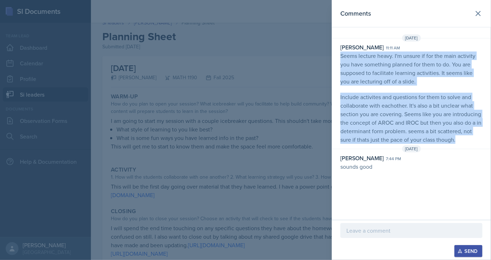
drag, startPoint x: 341, startPoint y: 55, endPoint x: 460, endPoint y: 137, distance: 144.2
click at [460, 137] on p "Seems lecture heavy. I'm unsure if for the main activity you have something pla…" at bounding box center [412, 98] width 142 height 92
click at [460, 137] on p "Include activites and questions for them to solve and collaborate with eachothe…" at bounding box center [412, 118] width 142 height 51
drag, startPoint x: 458, startPoint y: 141, endPoint x: 338, endPoint y: 55, distance: 147.4
click at [338, 55] on div "[PERSON_NAME] 11:11 am Seems lecture heavy. I'm unsure if for the main activity…" at bounding box center [411, 93] width 159 height 101
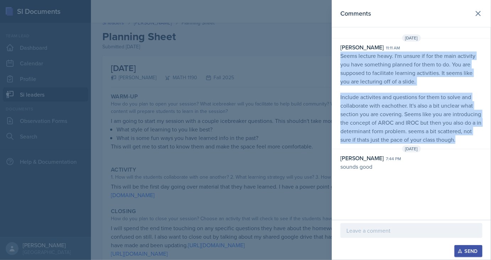
copy p "Seems lecture heavy. I'm unsure if for the main activity you have something pla…"
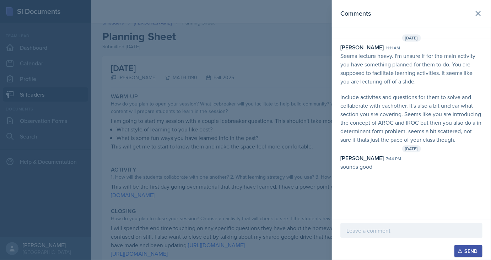
click at [311, 86] on div at bounding box center [245, 130] width 491 height 260
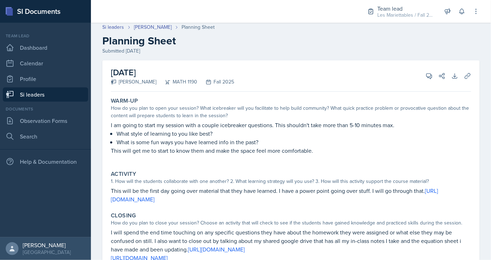
scroll to position [0, 0]
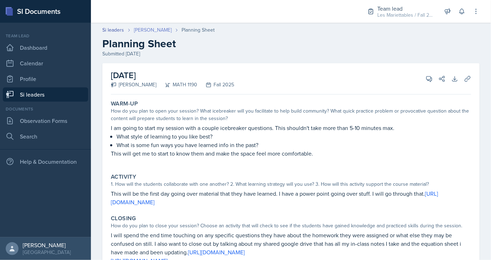
click at [155, 33] on link "[PERSON_NAME]" at bounding box center [153, 29] width 38 height 7
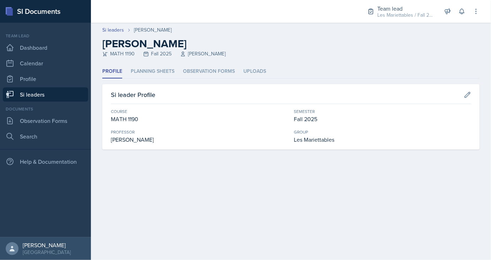
click at [49, 91] on link "Si leaders" at bounding box center [45, 94] width 85 height 14
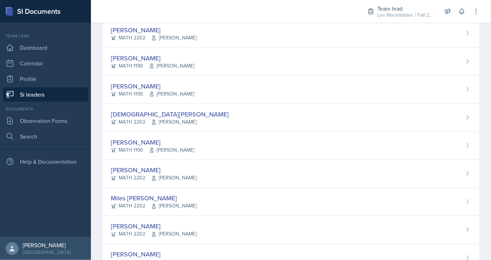
scroll to position [462, 0]
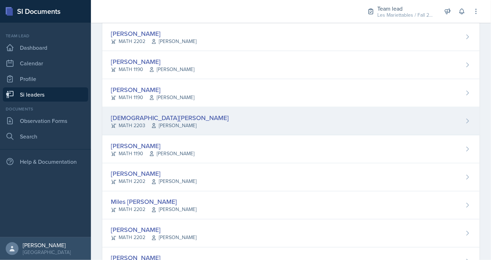
click at [128, 119] on div "[DEMOGRAPHIC_DATA][PERSON_NAME]" at bounding box center [170, 118] width 118 height 10
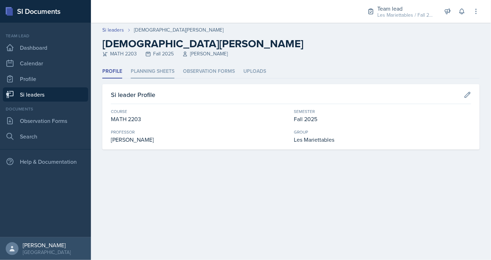
click at [159, 75] on li "Planning Sheets" at bounding box center [153, 72] width 44 height 14
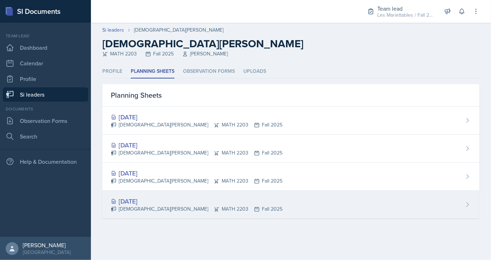
click at [136, 199] on div "[DATE]" at bounding box center [197, 202] width 172 height 10
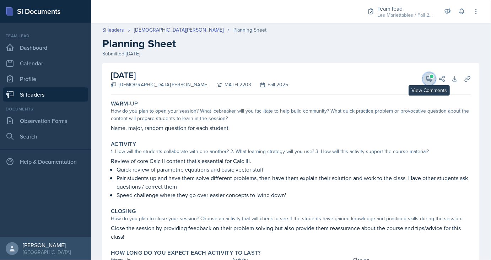
click at [432, 79] on icon at bounding box center [429, 78] width 7 height 7
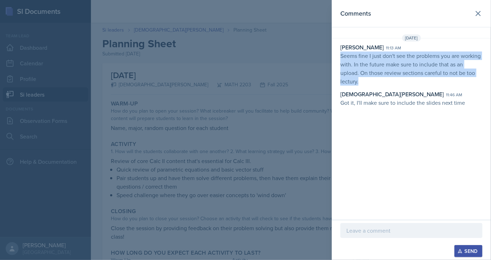
drag, startPoint x: 341, startPoint y: 55, endPoint x: 484, endPoint y: 71, distance: 143.8
click at [484, 71] on div "[PERSON_NAME] 11:13 am Seems fine I just don't see the problems you are working…" at bounding box center [411, 75] width 159 height 64
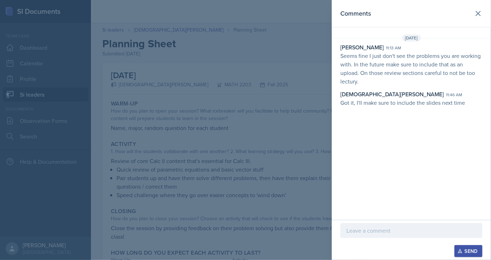
click at [245, 77] on div at bounding box center [245, 130] width 491 height 260
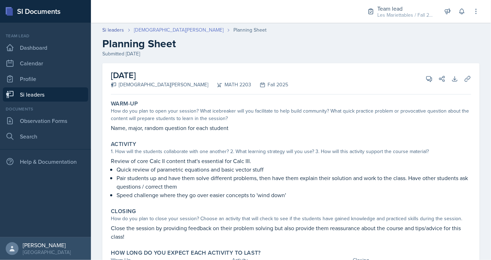
click at [143, 31] on link "[DEMOGRAPHIC_DATA][PERSON_NAME]" at bounding box center [179, 29] width 90 height 7
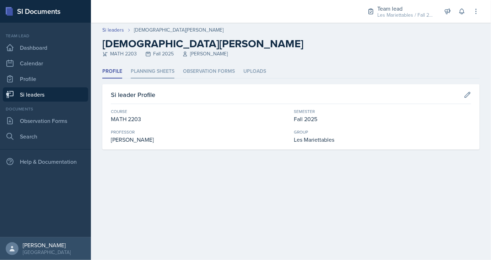
click at [153, 78] on li "Planning Sheets" at bounding box center [153, 72] width 44 height 14
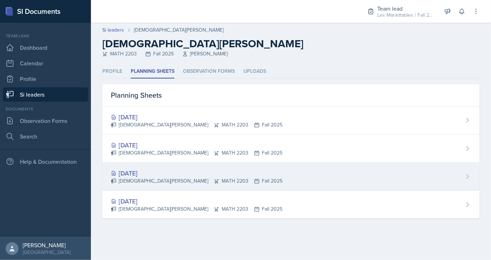
click at [137, 173] on div "[DATE]" at bounding box center [197, 173] width 172 height 10
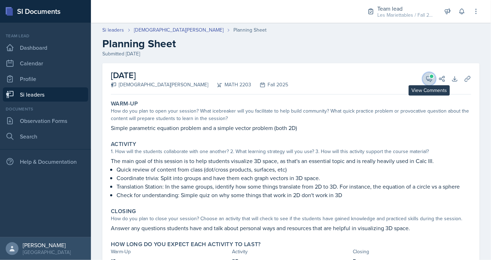
click at [427, 80] on icon at bounding box center [429, 78] width 7 height 7
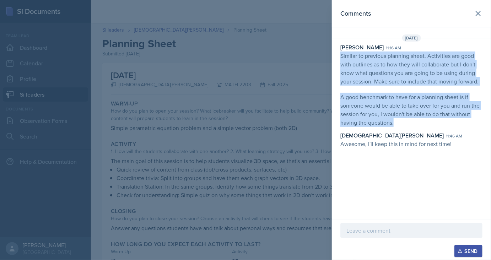
drag, startPoint x: 341, startPoint y: 56, endPoint x: 461, endPoint y: 119, distance: 135.9
click at [461, 119] on p "Similar to previous planning sheet. Activities are good with outlines as to how…" at bounding box center [412, 89] width 142 height 75
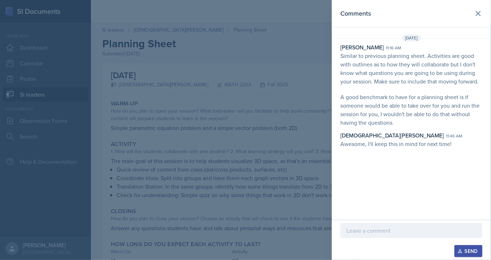
click at [395, 140] on p "Awesome, I'll keep this in mind for next time!" at bounding box center [412, 144] width 142 height 9
click at [184, 92] on div at bounding box center [245, 130] width 491 height 260
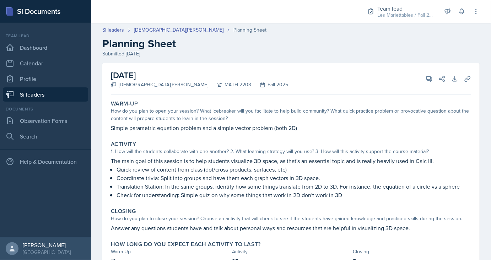
click at [55, 93] on link "Si leaders" at bounding box center [45, 94] width 85 height 14
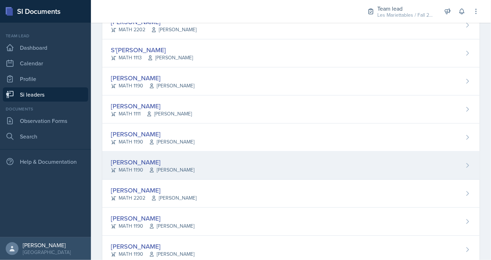
scroll to position [305, 0]
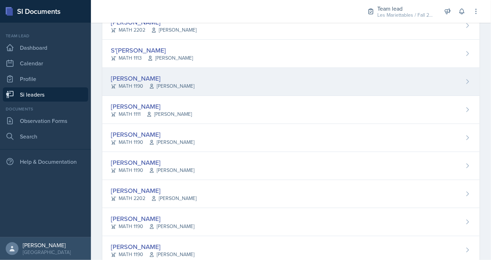
click at [149, 71] on div "[PERSON_NAME] MATH 1190 [PERSON_NAME]" at bounding box center [291, 82] width 378 height 28
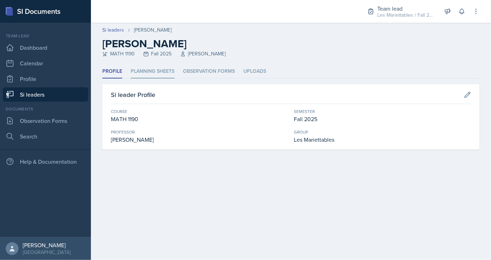
click at [154, 73] on li "Planning Sheets" at bounding box center [153, 72] width 44 height 14
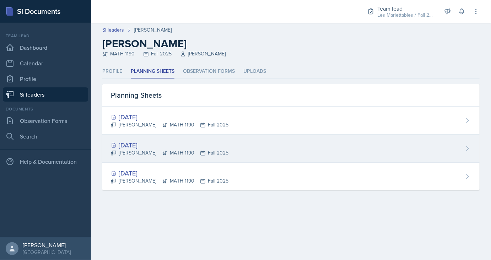
click at [146, 146] on div "[DATE]" at bounding box center [170, 145] width 118 height 10
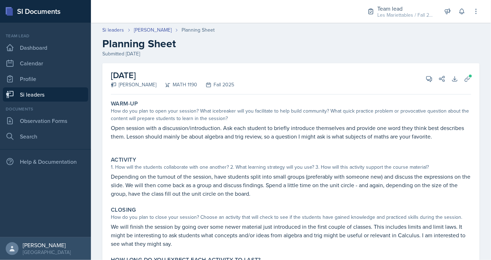
scroll to position [49, 0]
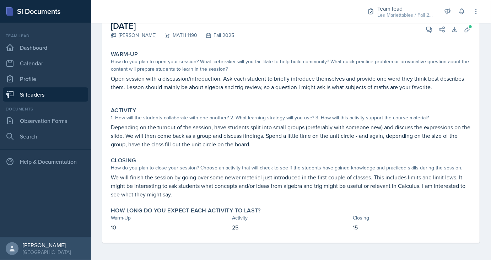
click at [33, 99] on link "Si leaders" at bounding box center [45, 94] width 85 height 14
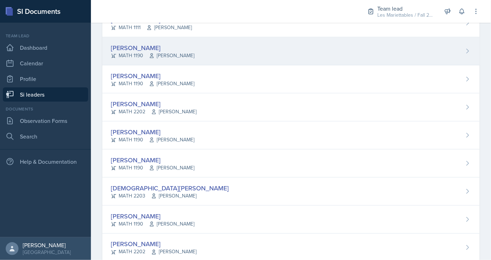
scroll to position [393, 0]
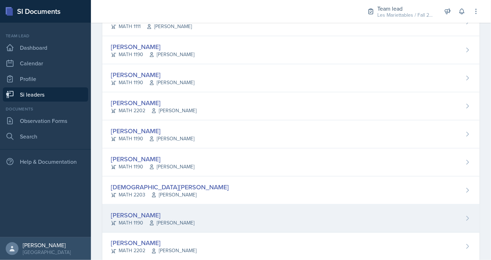
click at [153, 215] on div "[PERSON_NAME]" at bounding box center [153, 215] width 84 height 10
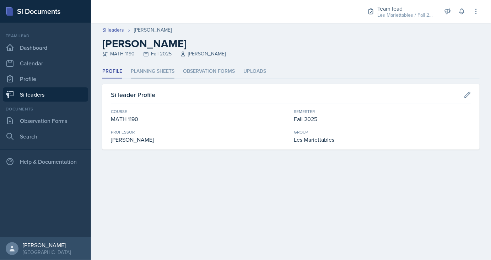
click at [149, 72] on li "Planning Sheets" at bounding box center [153, 72] width 44 height 14
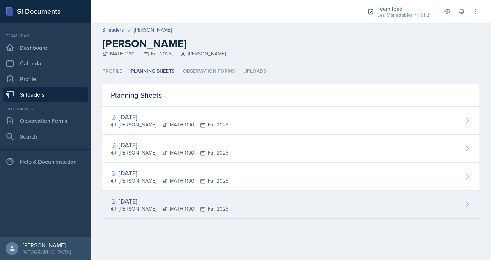
click at [133, 195] on div "[DATE] [PERSON_NAME] MATH 1190 Fall 2025" at bounding box center [291, 205] width 378 height 28
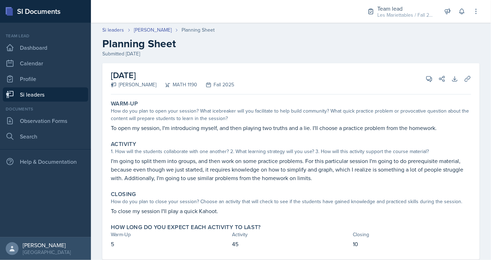
scroll to position [17, 0]
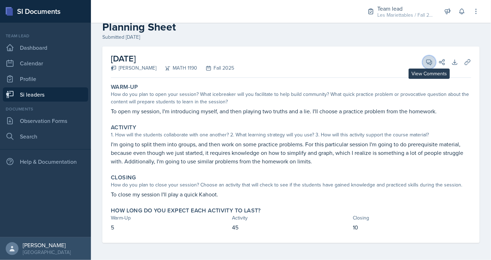
click at [430, 63] on icon at bounding box center [429, 62] width 5 height 5
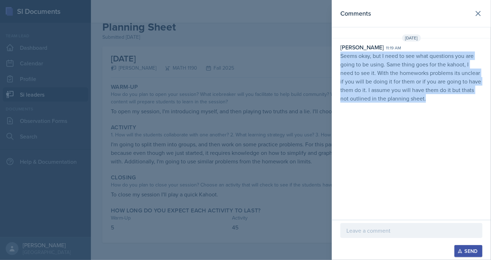
drag, startPoint x: 342, startPoint y: 55, endPoint x: 438, endPoint y: 100, distance: 106.3
click at [438, 100] on p "Seems okay, but I need to see what questions you are going to be using. Same th…" at bounding box center [412, 77] width 142 height 51
click at [416, 94] on p "Seems okay, but I need to see what questions you are going to be using. Same th…" at bounding box center [412, 77] width 142 height 51
drag, startPoint x: 428, startPoint y: 99, endPoint x: 339, endPoint y: 56, distance: 99.1
click at [339, 56] on div "[PERSON_NAME] 11:19 am Seems okay, but I need to see what questions you are goi…" at bounding box center [411, 73] width 159 height 60
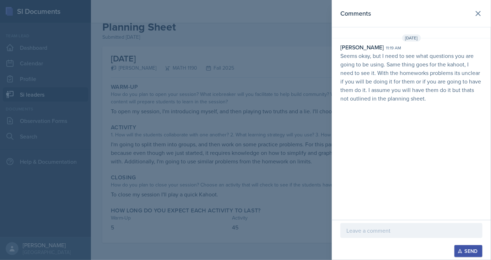
click at [369, 108] on div "Comments [DATE] [PERSON_NAME] 11:19 am Seems okay, but I need to see what quest…" at bounding box center [411, 110] width 159 height 220
click at [191, 57] on div at bounding box center [245, 130] width 491 height 260
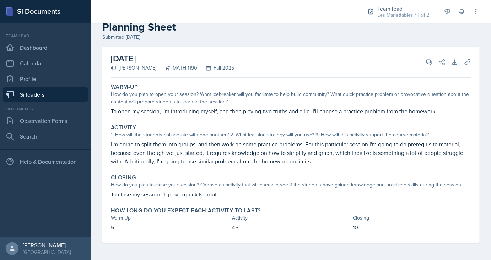
click at [58, 96] on link "Si leaders" at bounding box center [45, 94] width 85 height 14
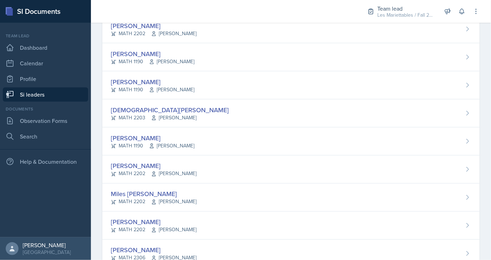
scroll to position [471, 0]
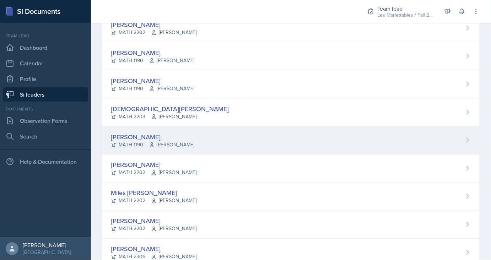
click at [152, 142] on icon at bounding box center [152, 145] width 6 height 6
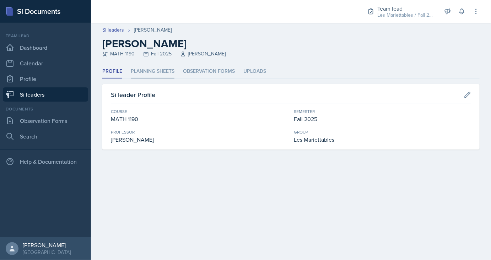
click at [146, 76] on li "Planning Sheets" at bounding box center [153, 72] width 44 height 14
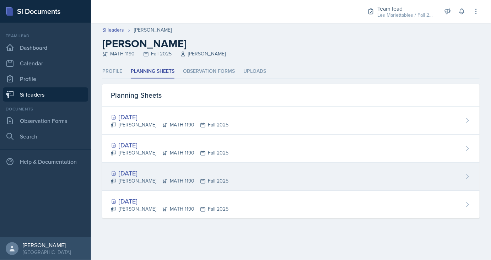
click at [140, 175] on div "[DATE]" at bounding box center [170, 173] width 118 height 10
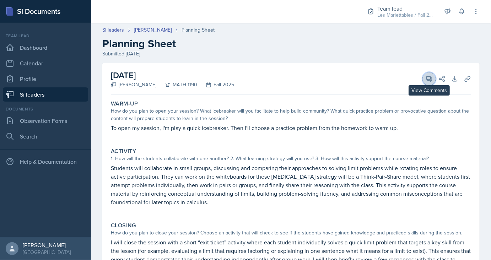
click at [424, 81] on button "View Comments" at bounding box center [429, 79] width 13 height 13
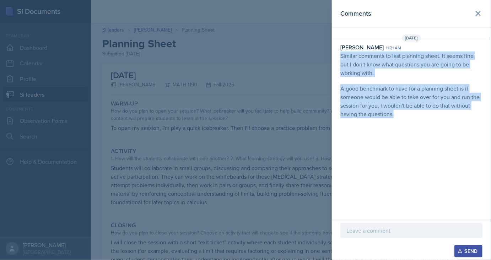
drag, startPoint x: 342, startPoint y: 54, endPoint x: 400, endPoint y: 122, distance: 89.7
click at [400, 122] on p "Similar comments to last planning sheet. It seems fine but I don't know what qu…" at bounding box center [412, 89] width 142 height 74
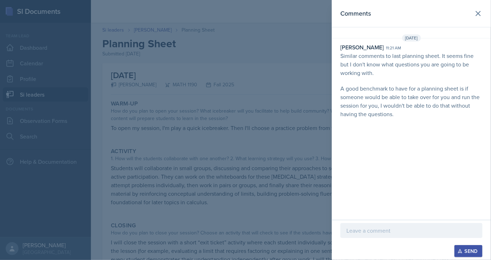
click at [279, 79] on div at bounding box center [245, 130] width 491 height 260
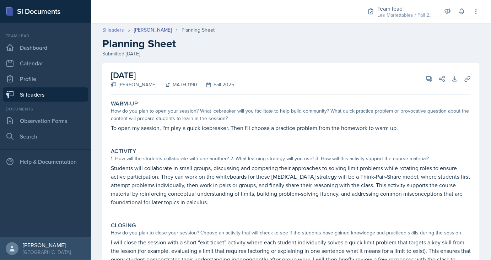
click at [113, 30] on link "Si leaders" at bounding box center [113, 29] width 22 height 7
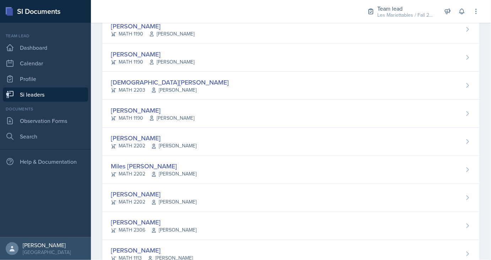
scroll to position [502, 0]
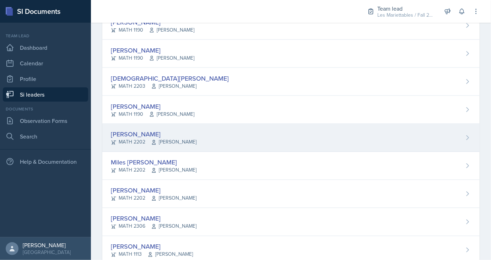
click at [135, 132] on div "[PERSON_NAME]" at bounding box center [154, 135] width 86 height 10
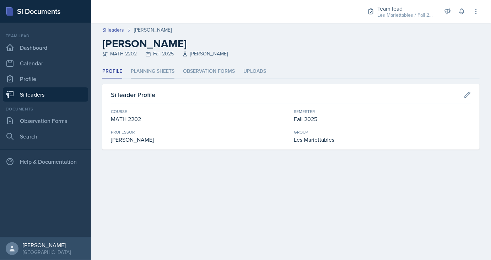
click at [159, 74] on li "Planning Sheets" at bounding box center [153, 72] width 44 height 14
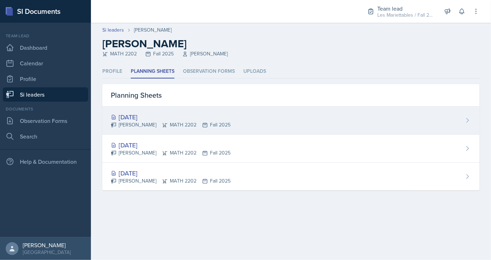
click at [140, 118] on div "[DATE]" at bounding box center [171, 117] width 120 height 10
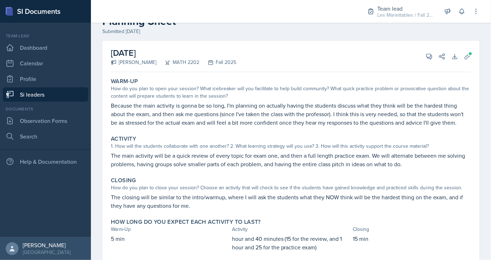
scroll to position [22, 0]
click at [470, 54] on span at bounding box center [471, 54] width 4 height 4
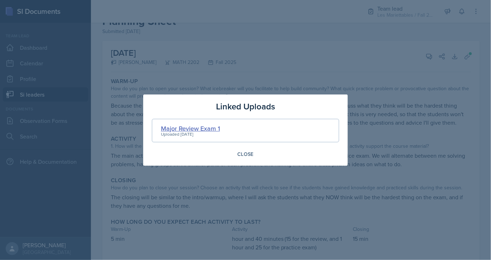
click at [197, 129] on div "Major Review Exam 1" at bounding box center [190, 129] width 59 height 10
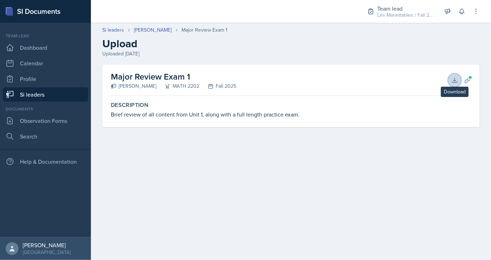
click at [457, 81] on icon at bounding box center [454, 80] width 7 height 7
click at [143, 32] on link "[PERSON_NAME]" at bounding box center [153, 29] width 38 height 7
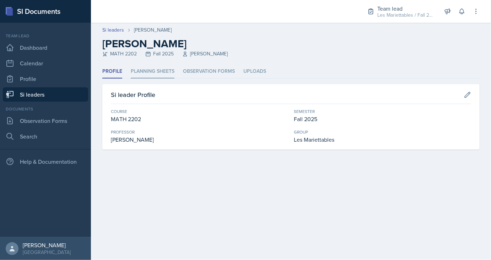
click at [138, 71] on li "Planning Sheets" at bounding box center [153, 72] width 44 height 14
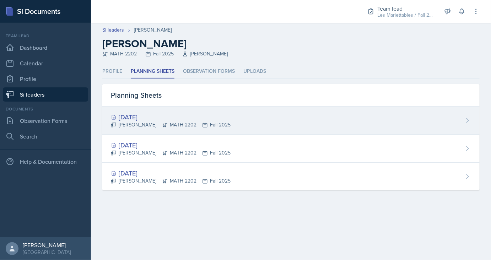
click at [139, 118] on div "[DATE]" at bounding box center [171, 117] width 120 height 10
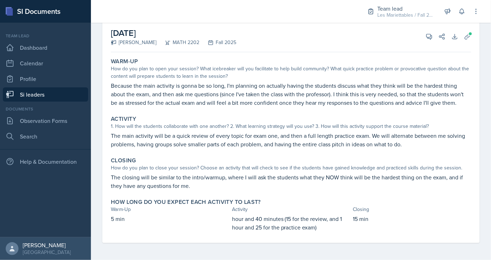
scroll to position [34, 0]
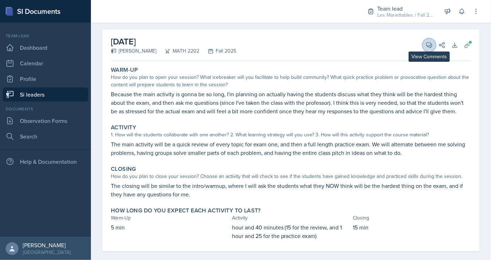
click at [433, 45] on icon at bounding box center [429, 45] width 7 height 7
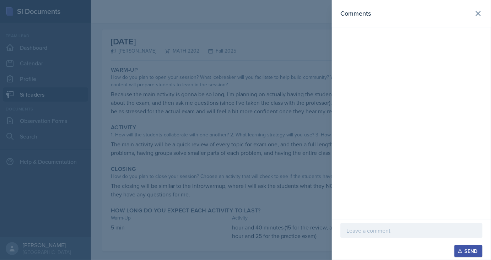
click at [365, 233] on p at bounding box center [412, 230] width 130 height 9
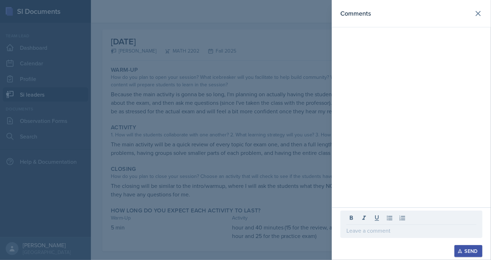
click at [262, 220] on div at bounding box center [245, 130] width 491 height 260
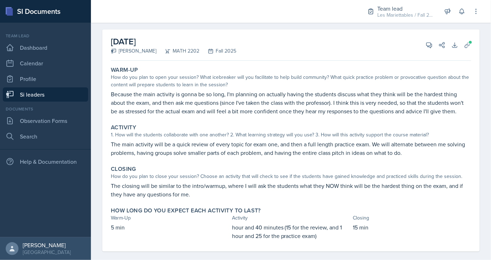
click at [426, 50] on div "[DATE] [PERSON_NAME] MATH 2202 Fall 2025 View Comments Comments Required Send S…" at bounding box center [291, 45] width 360 height 31
click at [428, 49] on button "View Comments" at bounding box center [429, 45] width 13 height 13
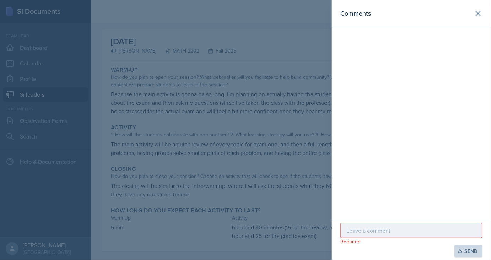
click at [410, 229] on p at bounding box center [412, 230] width 130 height 9
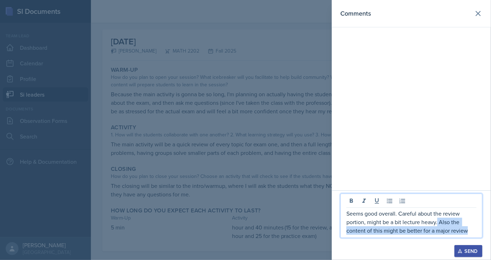
drag, startPoint x: 473, startPoint y: 234, endPoint x: 438, endPoint y: 222, distance: 37.8
click at [438, 222] on p "Seems good overall. Careful about the review portion, might be a bit lecture he…" at bounding box center [412, 222] width 130 height 26
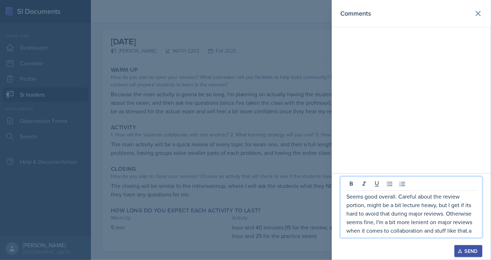
click at [469, 251] on div "Send" at bounding box center [468, 251] width 19 height 6
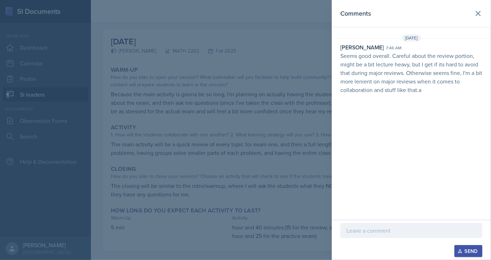
click at [94, 23] on div at bounding box center [245, 130] width 491 height 260
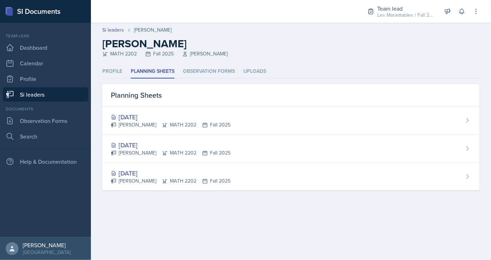
click at [57, 92] on link "Si leaders" at bounding box center [45, 94] width 85 height 14
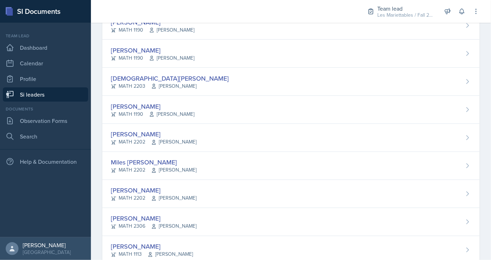
scroll to position [502, 0]
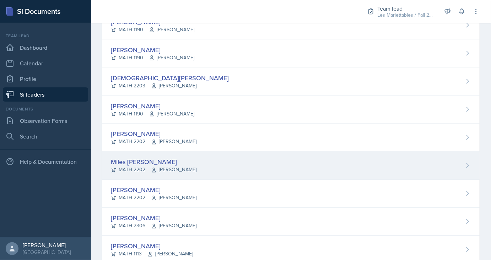
click at [143, 159] on div "Miles [PERSON_NAME]" at bounding box center [154, 162] width 86 height 10
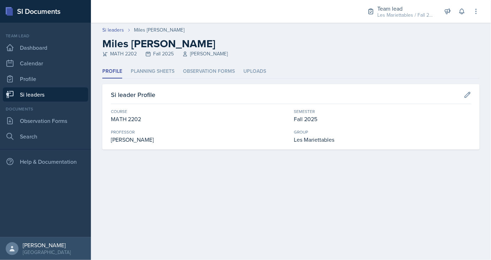
click at [149, 79] on div "Profile Planning Sheets Observation Forms Uploads Profile Planning Sheets Obser…" at bounding box center [291, 107] width 378 height 85
click at [147, 75] on li "Planning Sheets" at bounding box center [153, 72] width 44 height 14
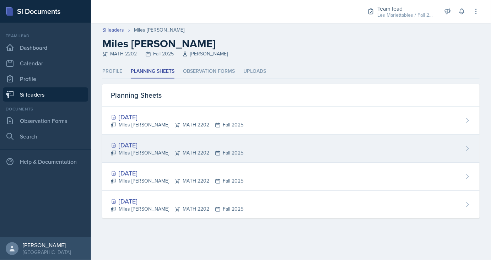
click at [136, 147] on div "[DATE]" at bounding box center [177, 145] width 133 height 10
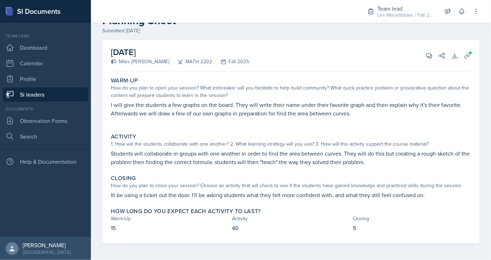
scroll to position [24, 0]
click at [465, 59] on button "Uploads" at bounding box center [467, 55] width 13 height 13
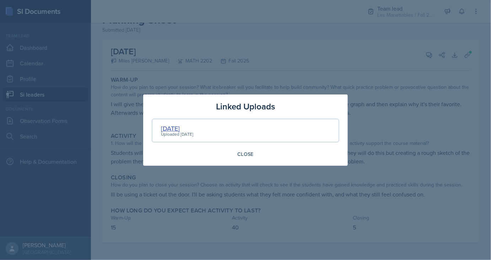
click at [170, 130] on div "[DATE]" at bounding box center [177, 129] width 32 height 10
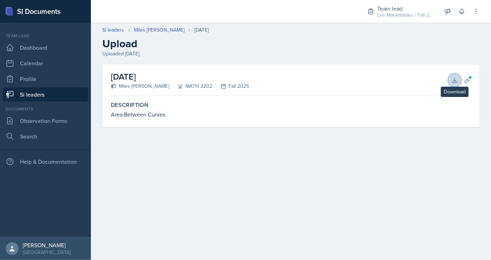
click at [453, 83] on icon at bounding box center [454, 80] width 7 height 7
click at [154, 26] on header "Si leaders Miles [PERSON_NAME] [DATE] Upload Uploaded [DATE]" at bounding box center [291, 42] width 400 height 46
click at [147, 32] on link "Miles [PERSON_NAME]" at bounding box center [159, 29] width 50 height 7
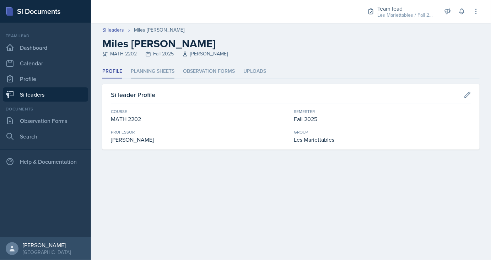
click at [142, 69] on li "Planning Sheets" at bounding box center [153, 72] width 44 height 14
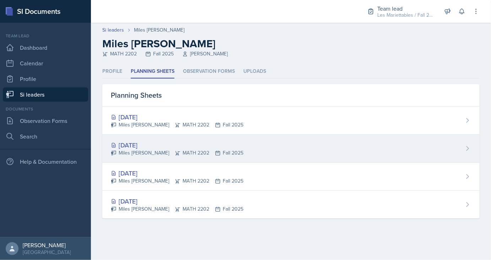
click at [139, 148] on div "[DATE]" at bounding box center [177, 145] width 133 height 10
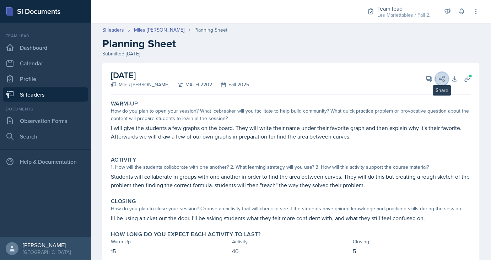
click at [437, 81] on button "Share" at bounding box center [442, 79] width 13 height 13
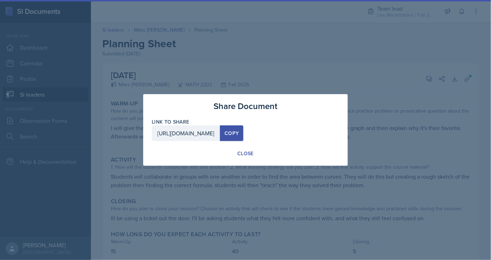
click at [406, 85] on div at bounding box center [245, 130] width 491 height 260
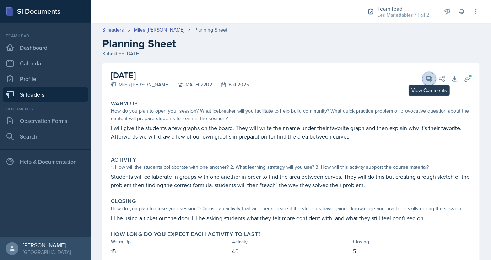
click at [430, 79] on icon at bounding box center [429, 78] width 5 height 5
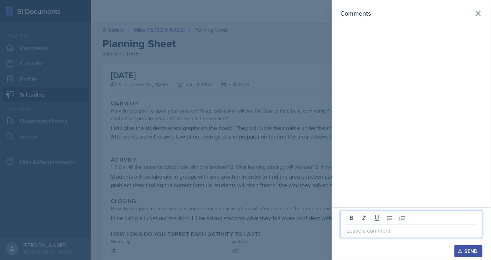
click at [372, 233] on p at bounding box center [412, 230] width 130 height 9
click at [255, 239] on div at bounding box center [245, 130] width 491 height 260
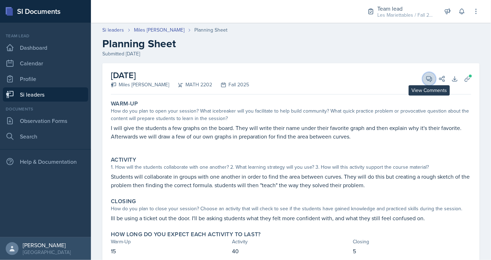
click at [429, 81] on icon at bounding box center [429, 78] width 7 height 7
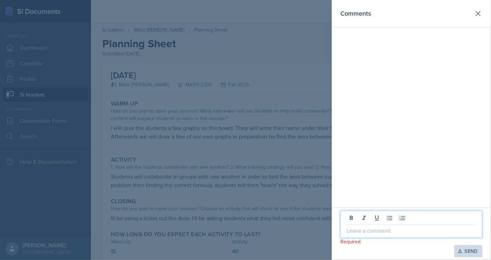
click at [368, 230] on p at bounding box center [412, 230] width 130 height 9
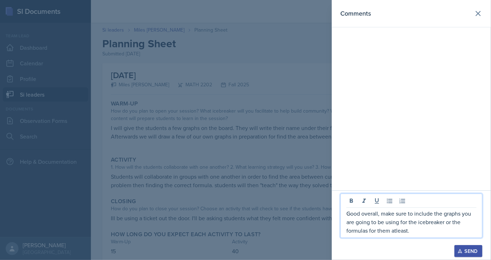
click at [397, 232] on p "Good overall, make sure to include the graphs you are going to be using for the…" at bounding box center [412, 222] width 130 height 26
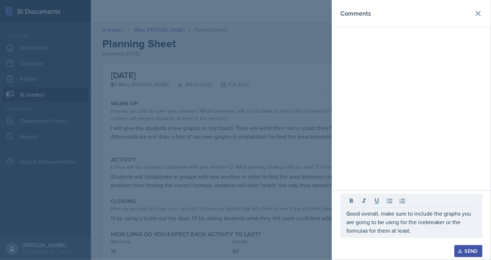
click at [451, 169] on div "Comments" at bounding box center [411, 95] width 159 height 191
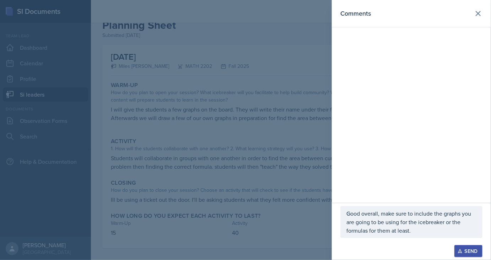
scroll to position [24, 0]
